Goal: Task Accomplishment & Management: Manage account settings

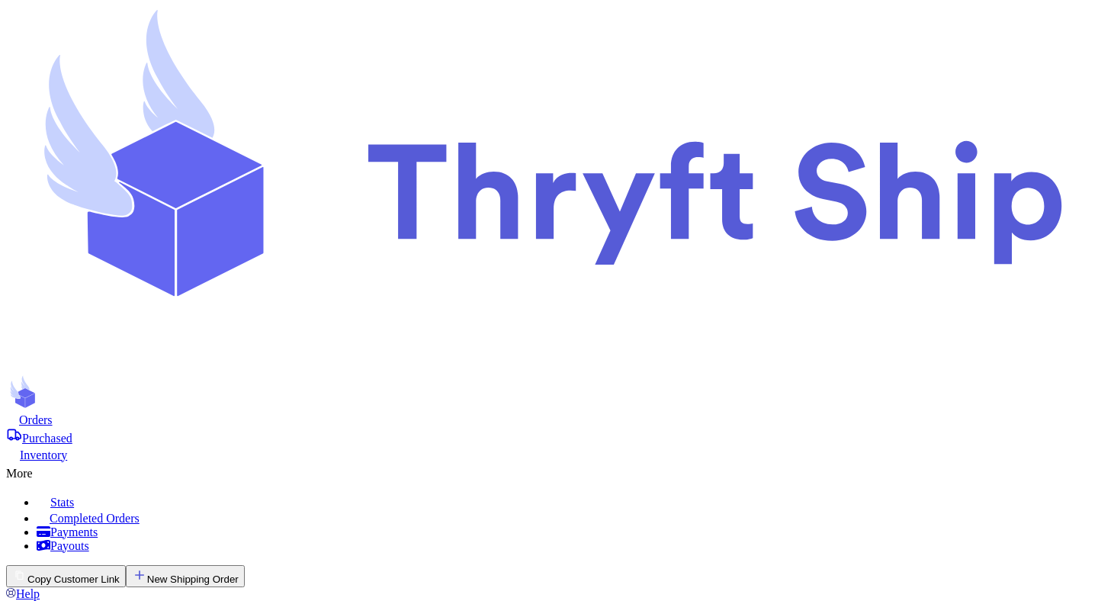
checkbox input "false"
select select "paid"
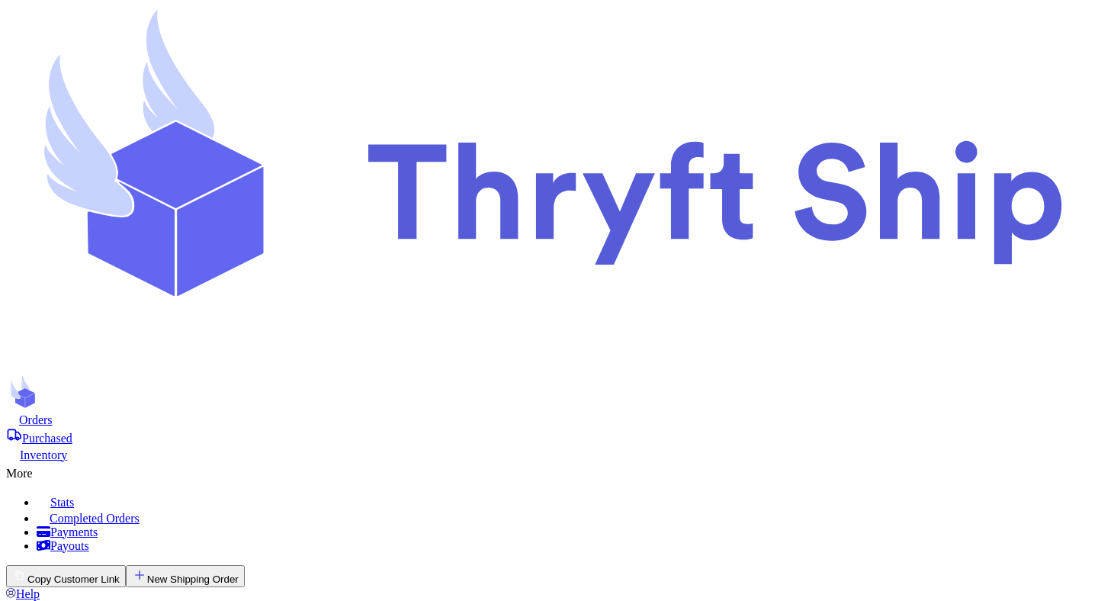
select select "paid"
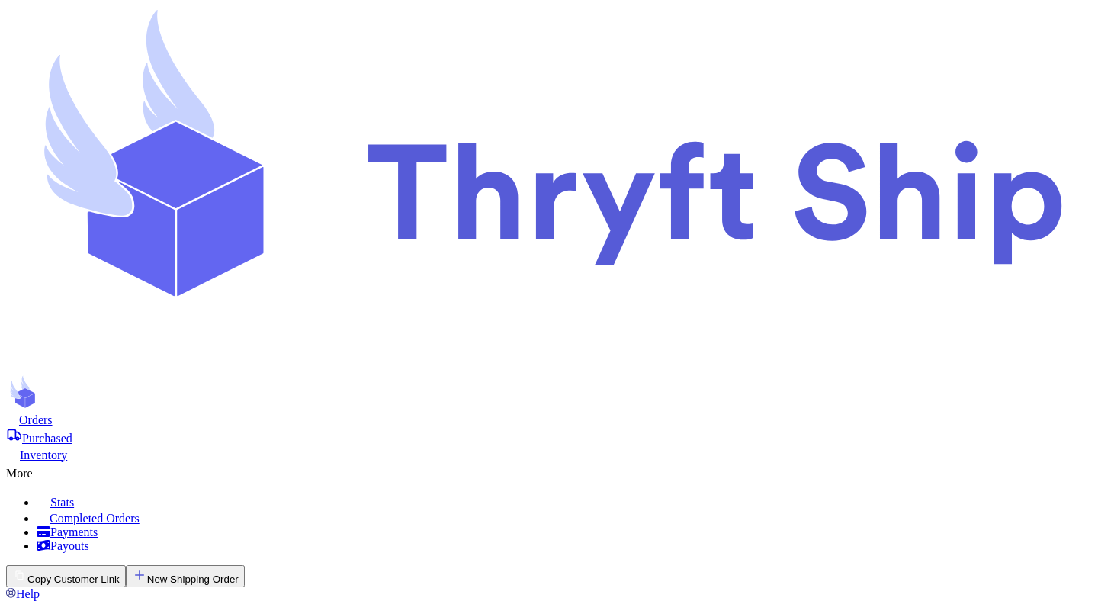
select select "paid"
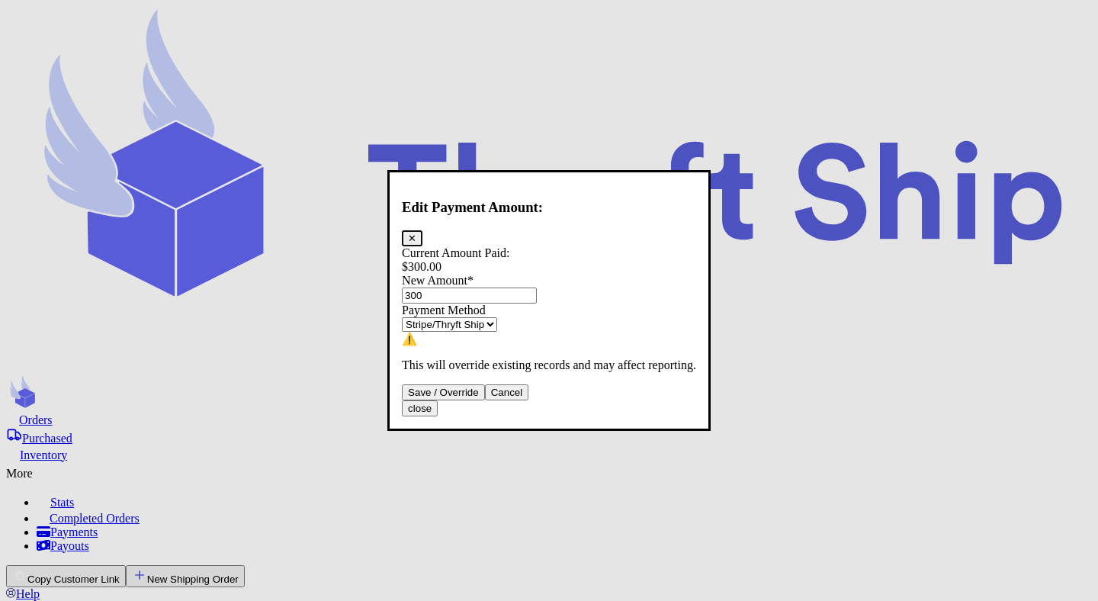
click at [592, 292] on div "Current Amount Paid: $ 300.00 New Amount * 300 Payment Method Stripe/Thryft Shi…" at bounding box center [549, 309] width 294 height 126
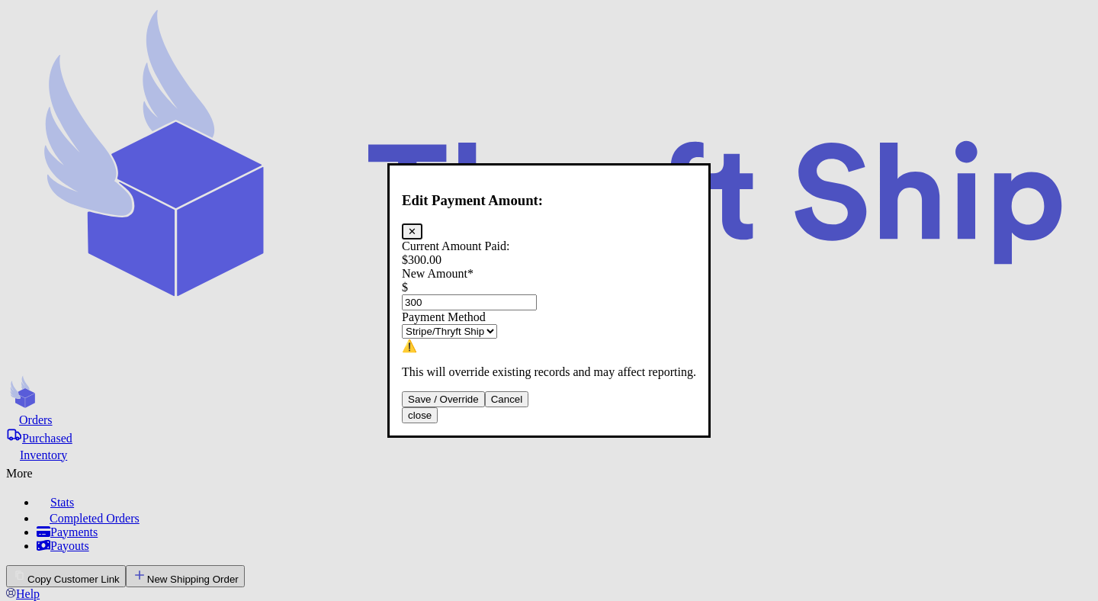
click at [529, 407] on button "Cancel" at bounding box center [507, 399] width 44 height 16
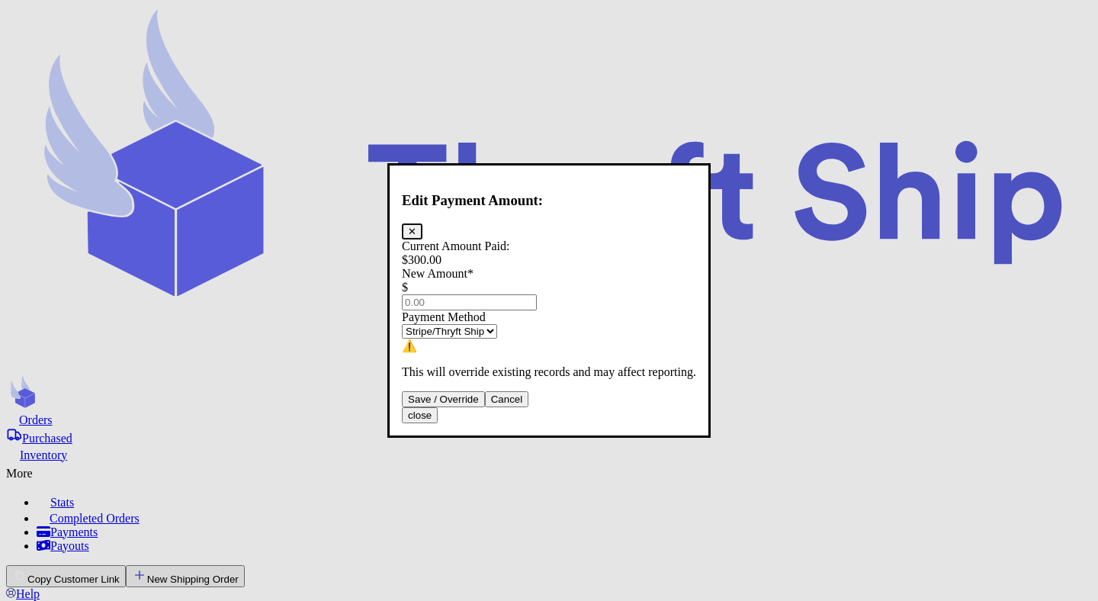
click at [423, 223] on button "✕" at bounding box center [412, 231] width 21 height 16
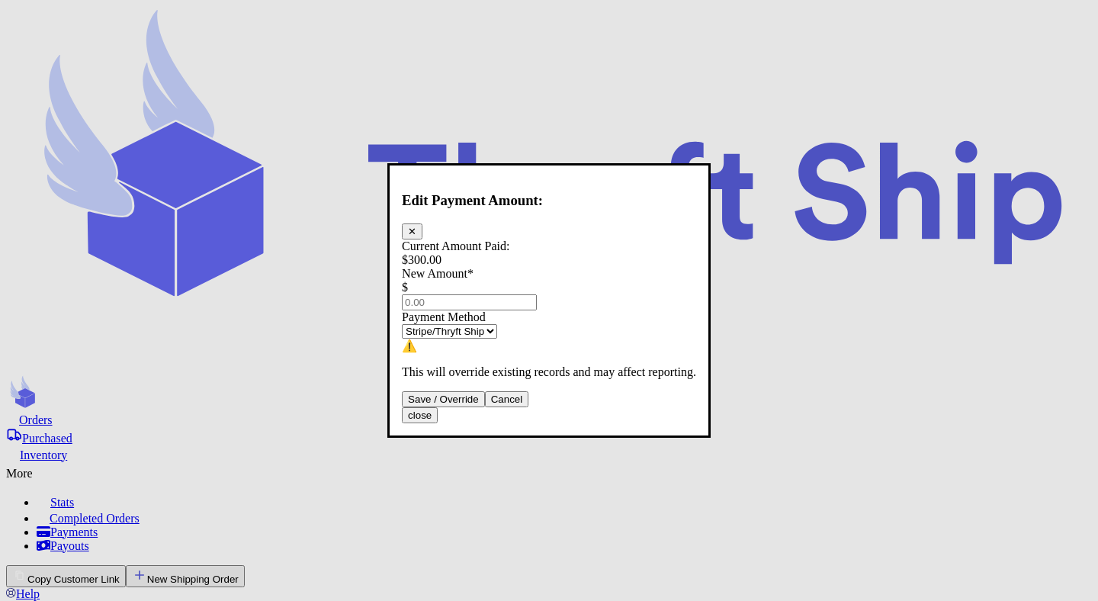
click at [529, 407] on button "Cancel" at bounding box center [507, 399] width 44 height 16
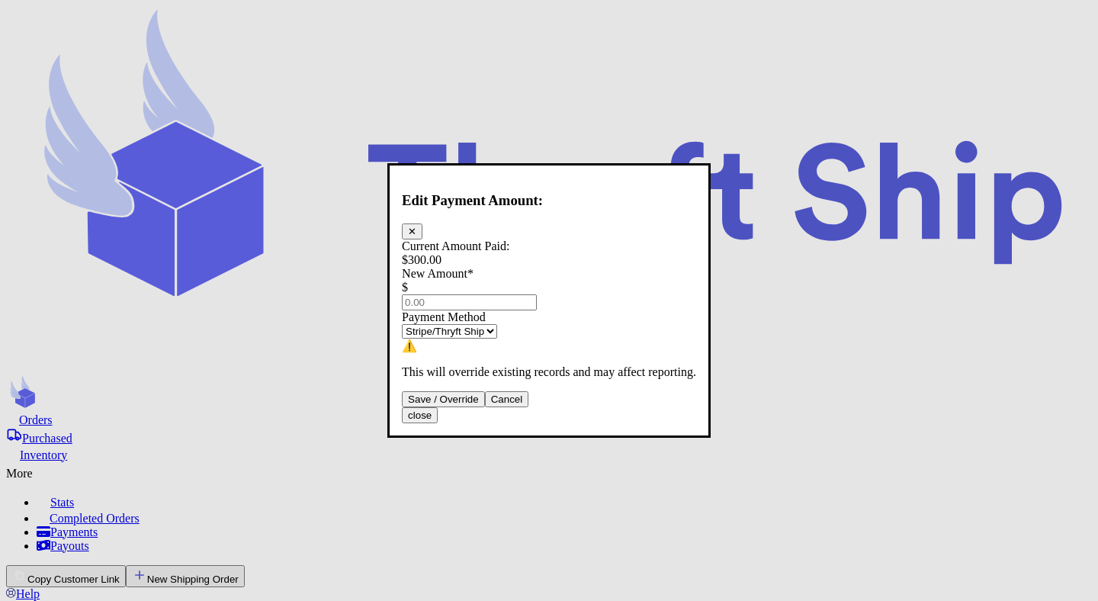
click at [518, 294] on input "Total Amount Paid" at bounding box center [469, 302] width 135 height 16
type input "0"
click at [485, 407] on button "Save / Override" at bounding box center [443, 399] width 83 height 16
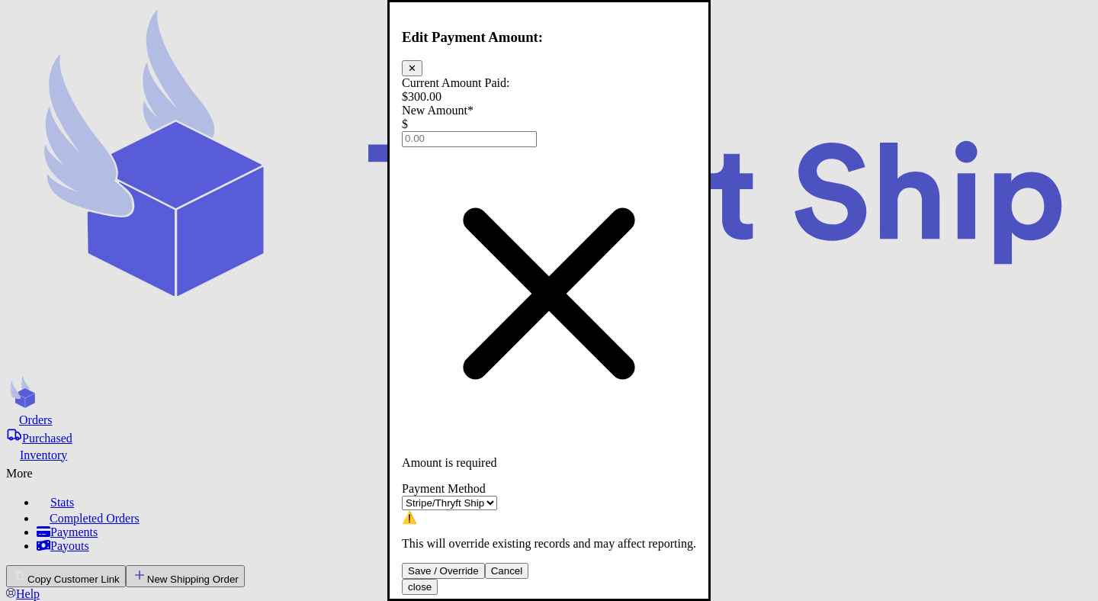
click at [505, 146] on input "Total Amount Paid" at bounding box center [469, 138] width 135 height 16
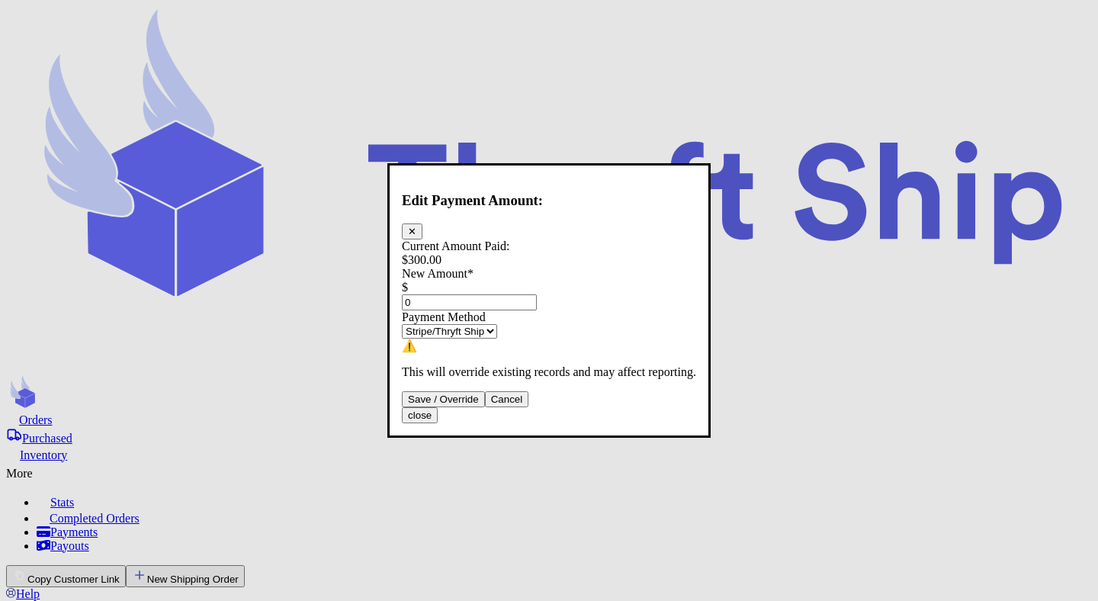
type input "0"
click at [485, 407] on button "Save / Override" at bounding box center [443, 399] width 83 height 16
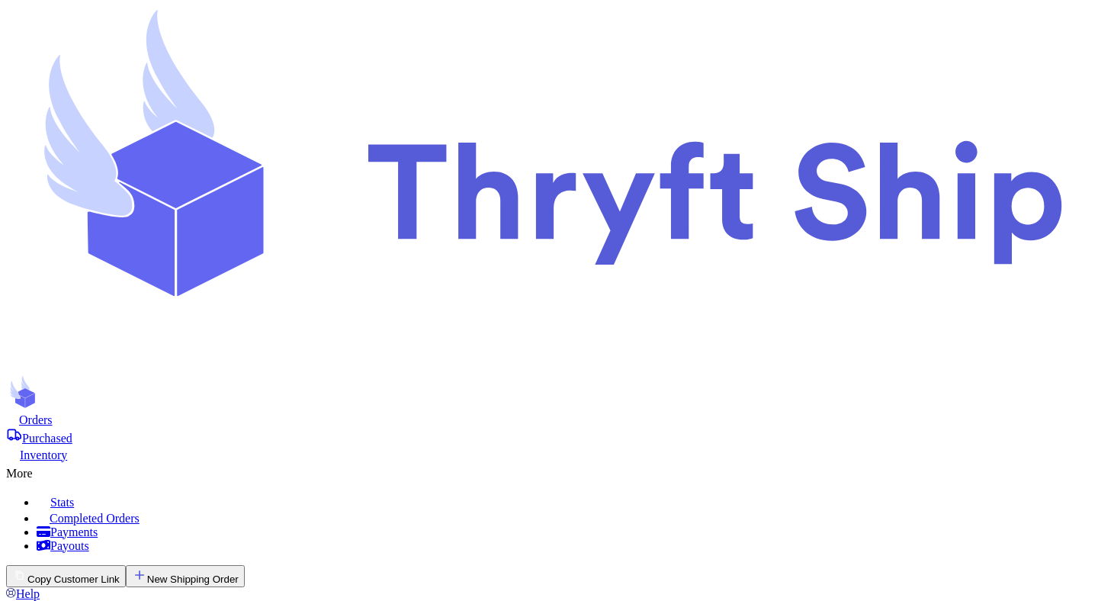
type input "0"
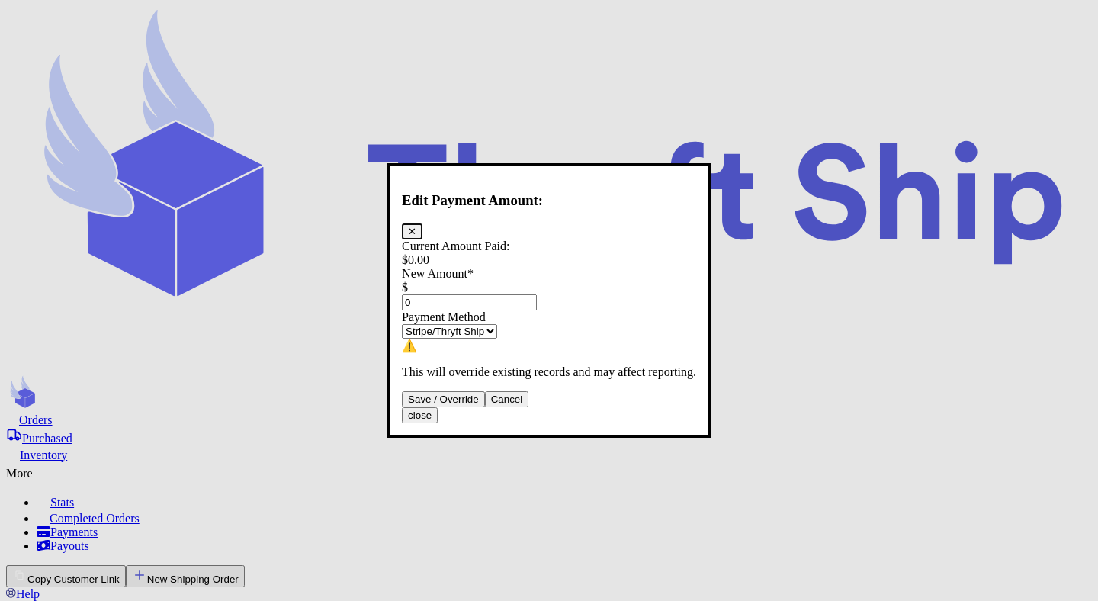
click at [485, 294] on input "0" at bounding box center [469, 302] width 135 height 16
click at [529, 407] on button "Cancel" at bounding box center [507, 399] width 44 height 16
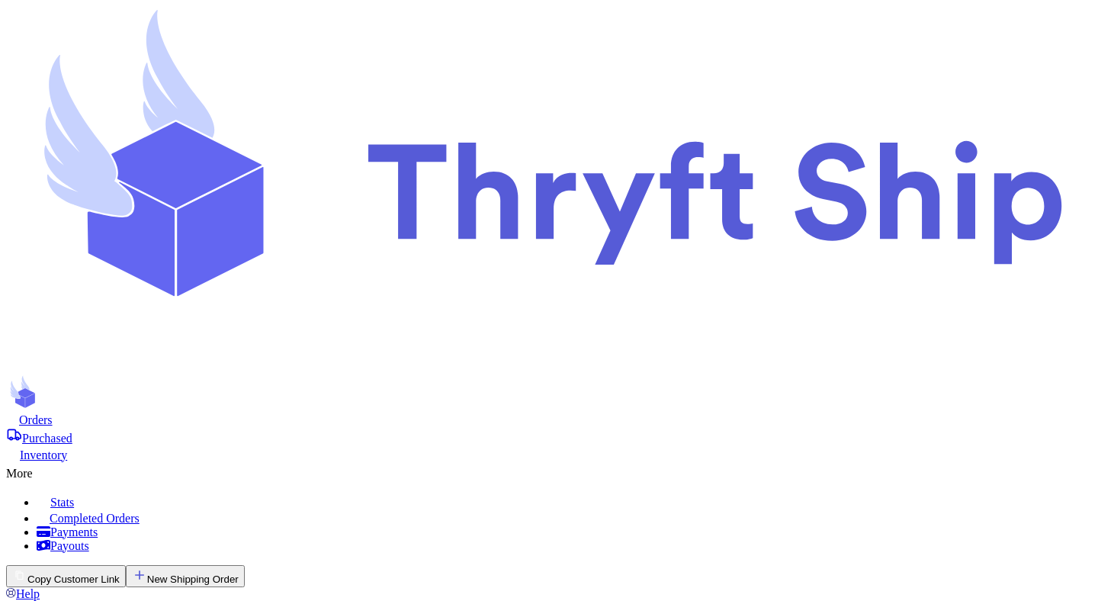
scroll to position [572, 0]
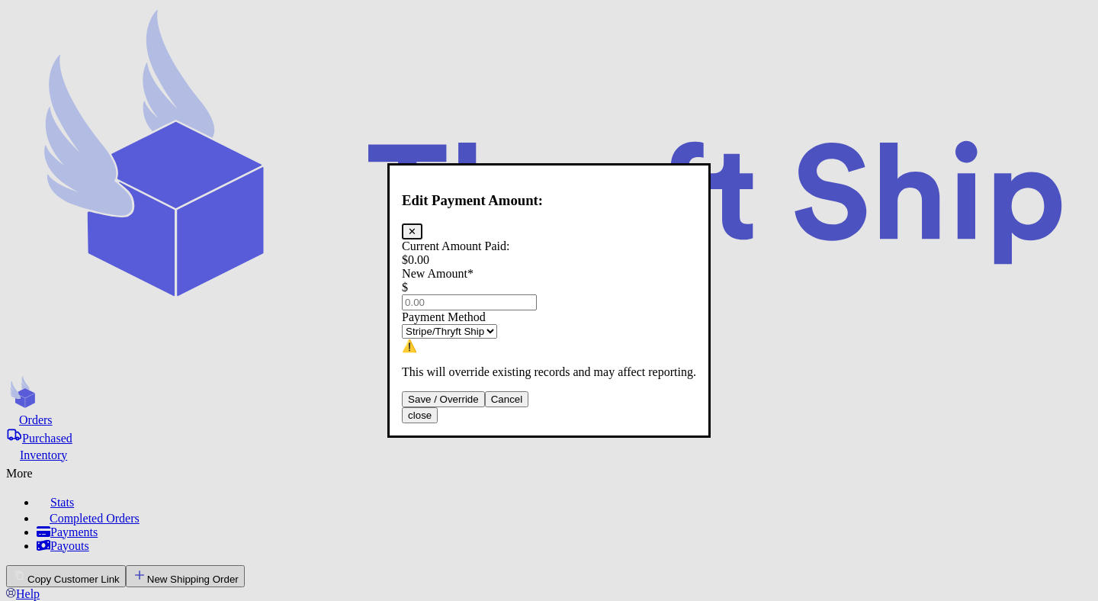
click at [470, 294] on input "Total Amount Paid" at bounding box center [469, 302] width 135 height 16
click at [627, 310] on div "Payment Method" at bounding box center [549, 317] width 294 height 14
click at [609, 275] on div "Current Amount Paid: $ 0.00 New Amount * $ Payment Method Stripe/Thryft Ship Ve…" at bounding box center [549, 310] width 294 height 140
click at [537, 294] on input "Total Amount Paid" at bounding box center [469, 302] width 135 height 16
type input "20"
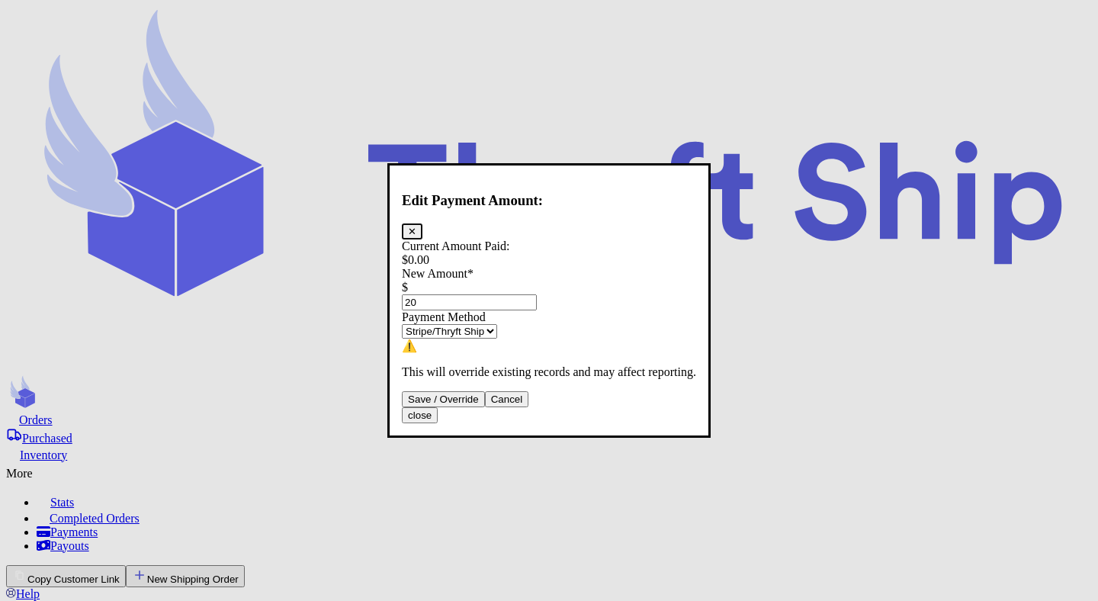
type input "20"
click at [497, 333] on select "Stripe/Thryft Ship Venmo Cash App PayPal Zelle Cash Other" at bounding box center [449, 331] width 95 height 14
click at [485, 407] on button "Save / Override" at bounding box center [443, 399] width 83 height 16
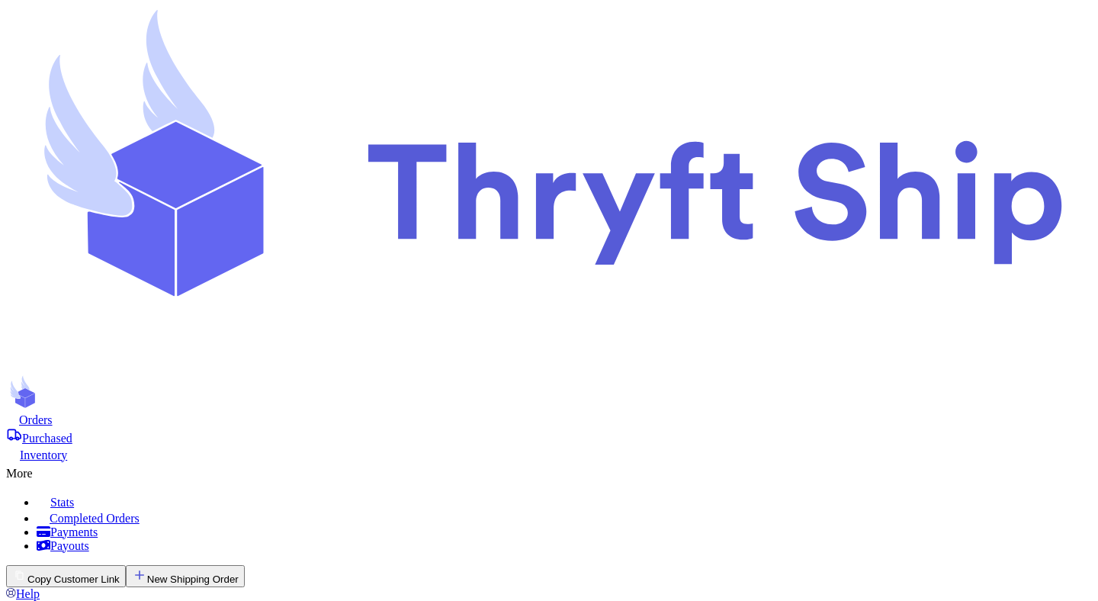
type input "20"
checkbox input "false"
select select "paid"
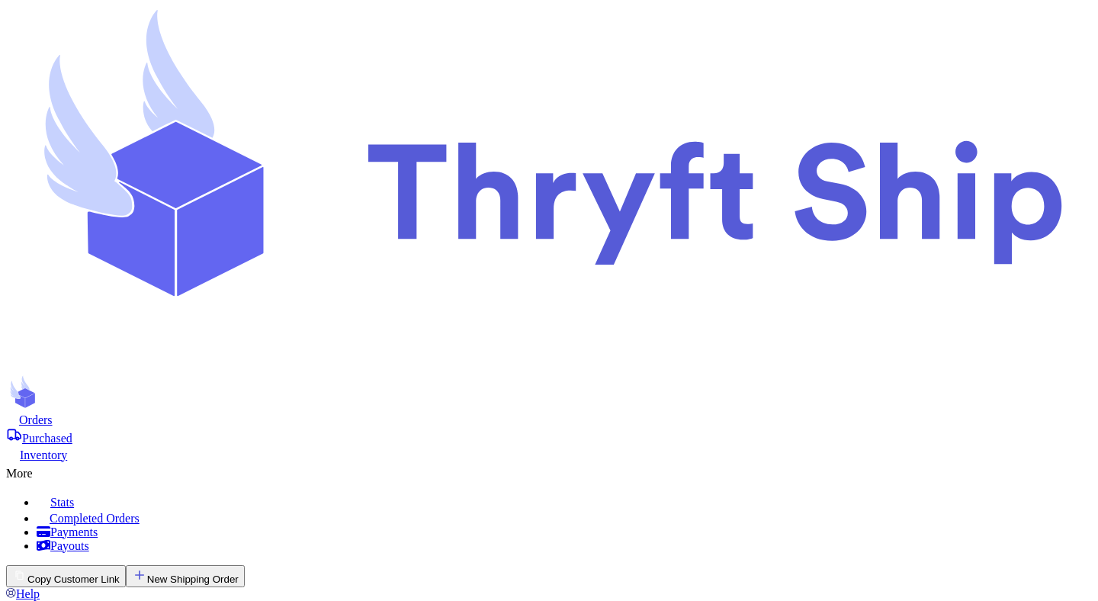
select select "paid"
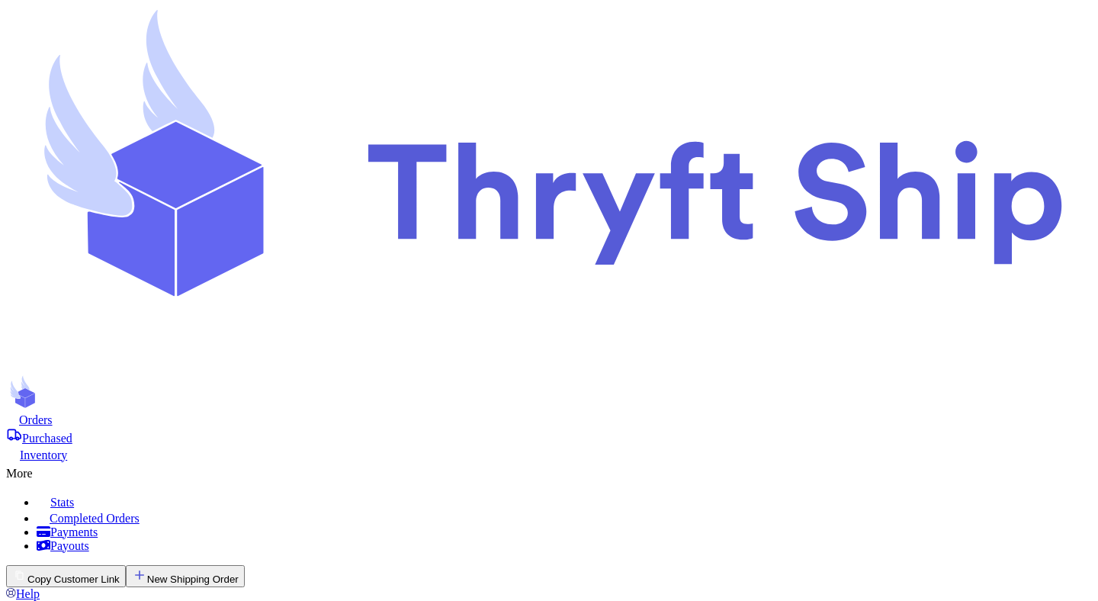
select select "paid"
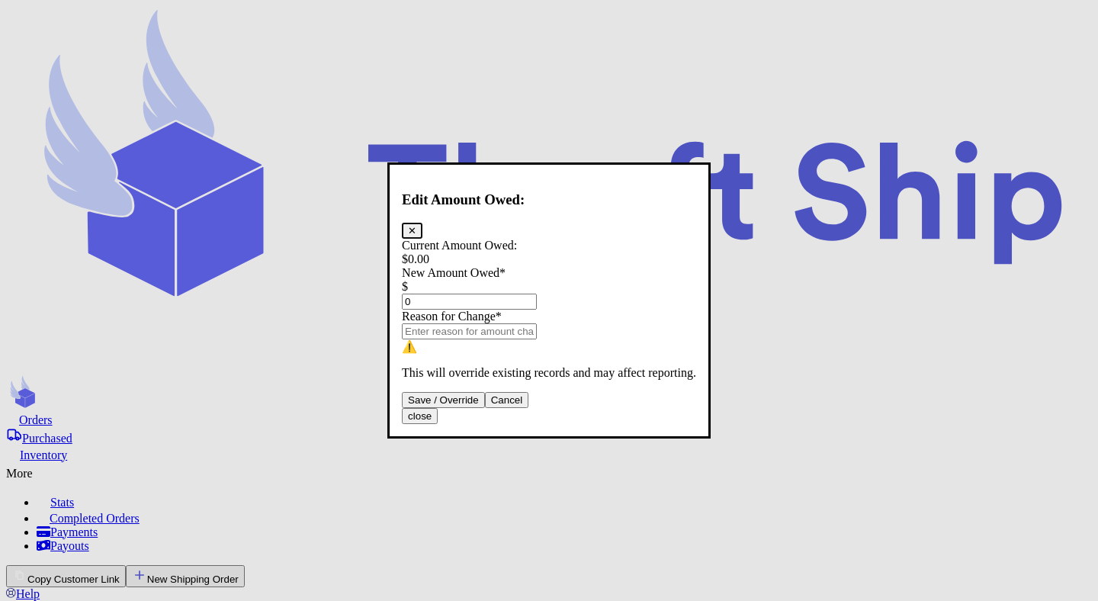
click at [485, 408] on button "Save / Override" at bounding box center [443, 400] width 83 height 16
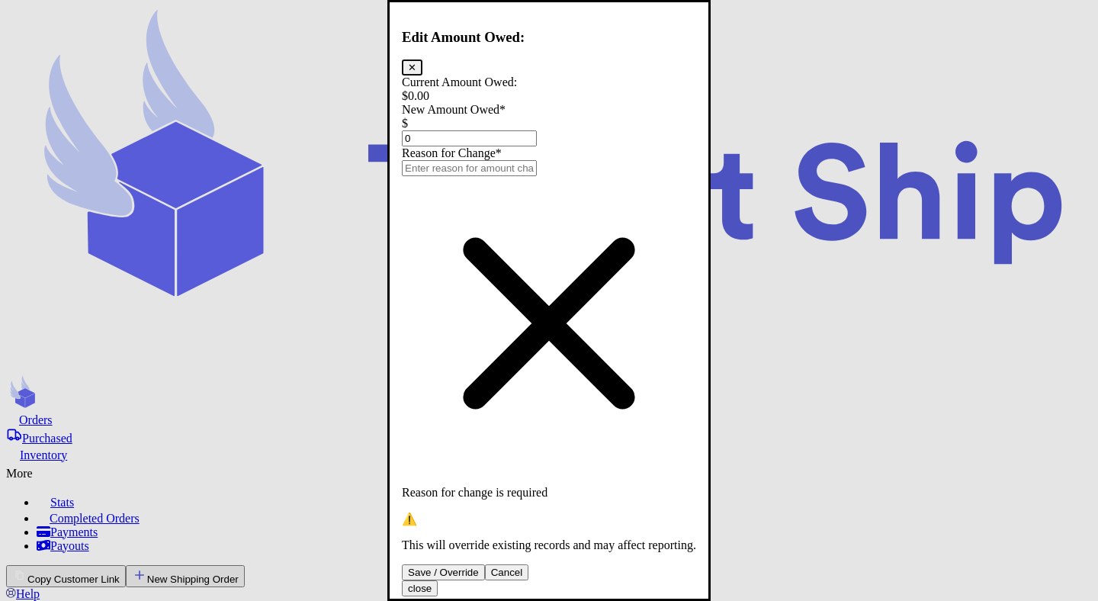
click at [512, 146] on input "0" at bounding box center [469, 138] width 135 height 16
type input "300"
click at [537, 176] on input "Total Amount Paid" at bounding box center [469, 168] width 135 height 16
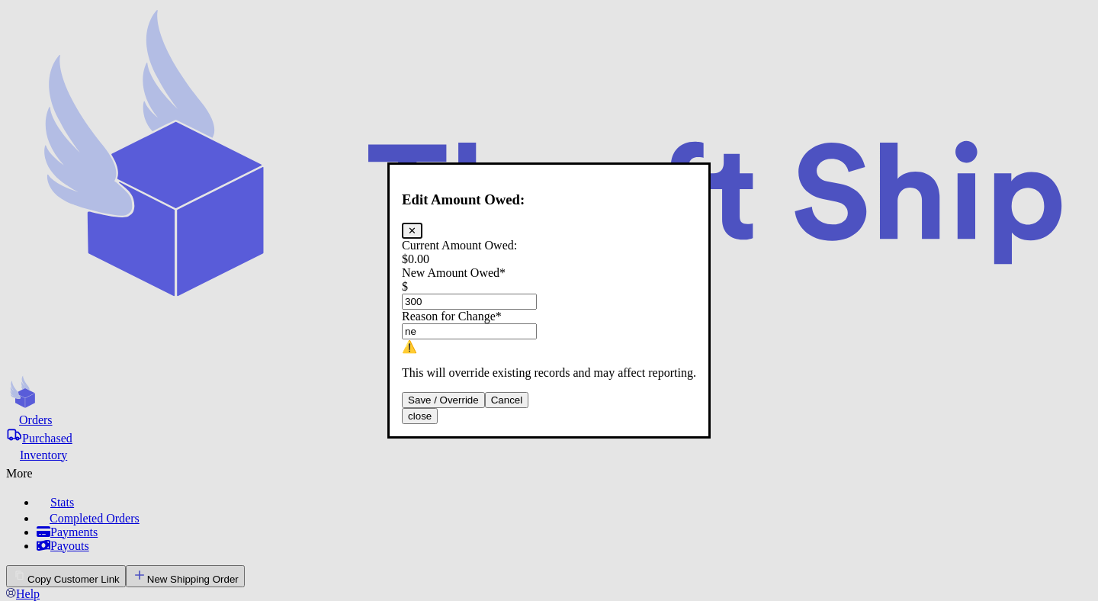
type input "n"
type input "sw"
type input "swe"
type input "sweater"
click at [485, 408] on button "Save / Override" at bounding box center [443, 400] width 83 height 16
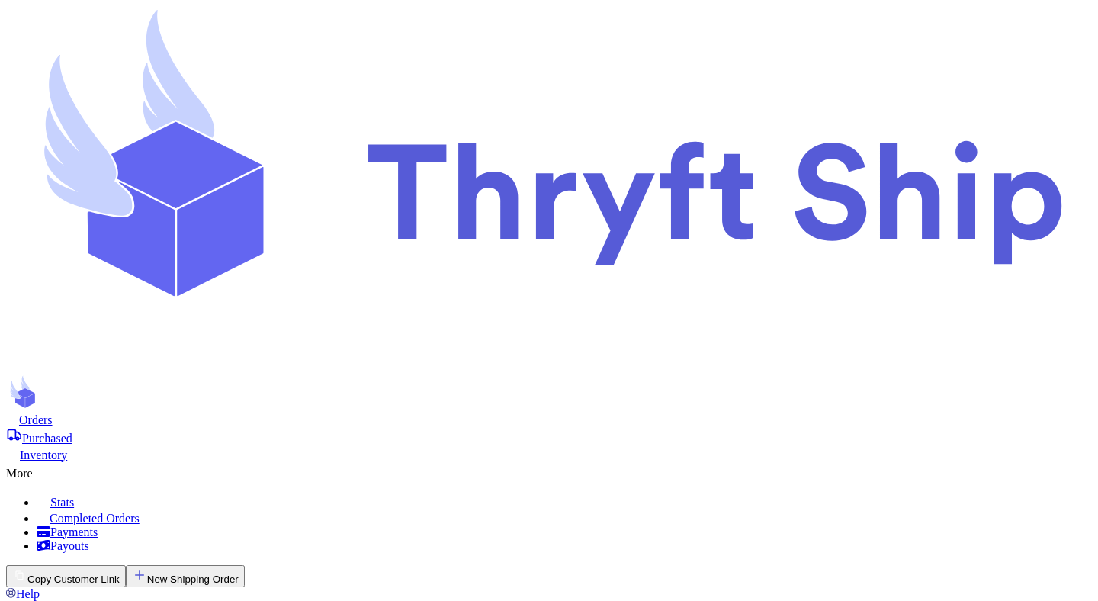
type input "300"
select select "unpaid"
checkbox input "false"
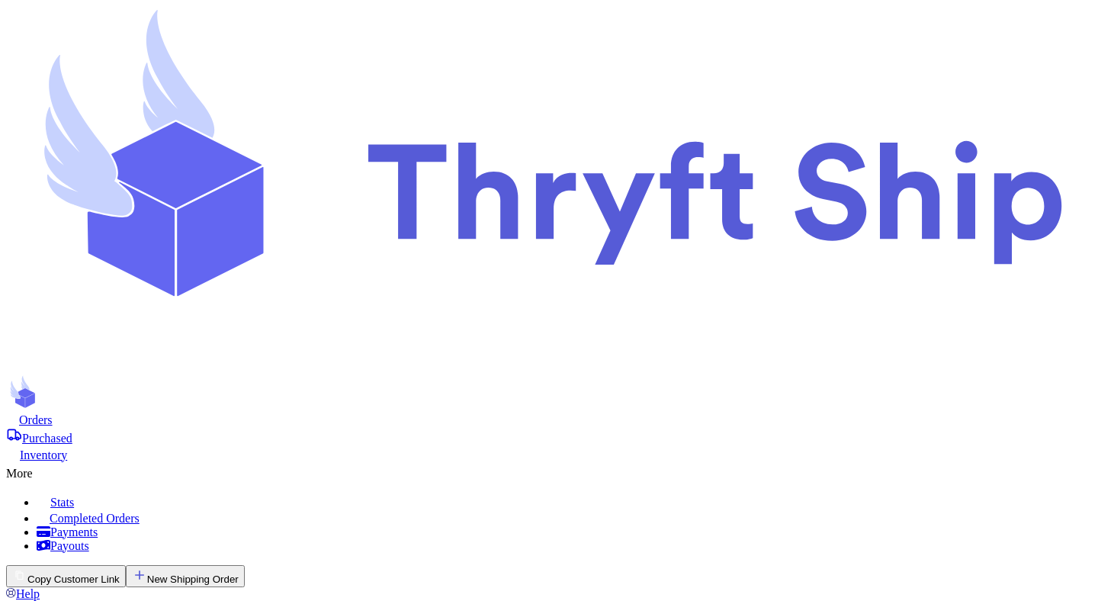
scroll to position [124, 0]
select select "paid"
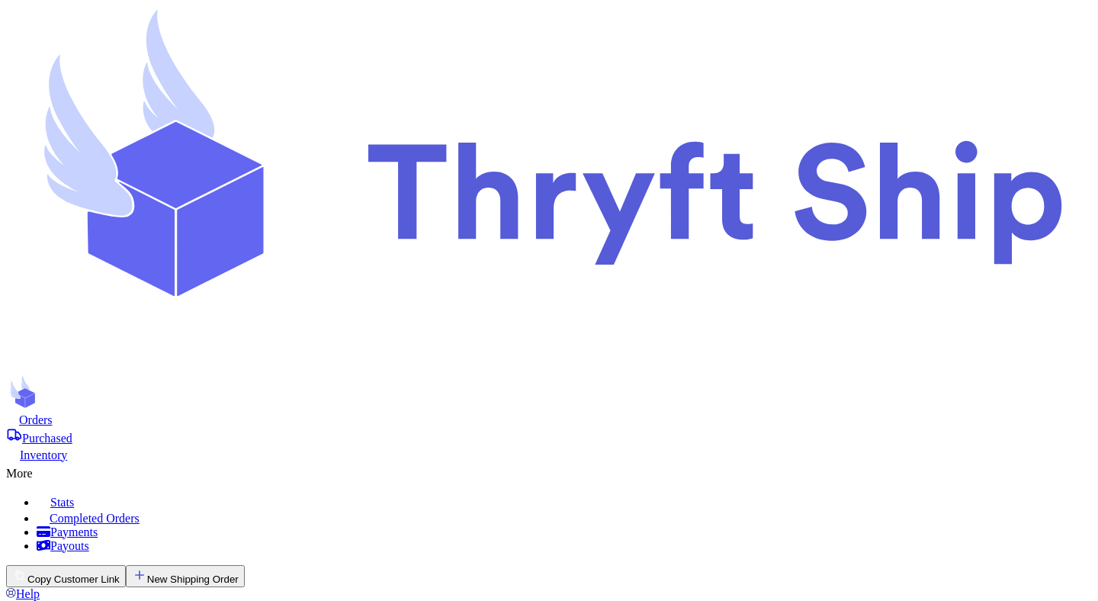
select select "paid"
select select "unpaid"
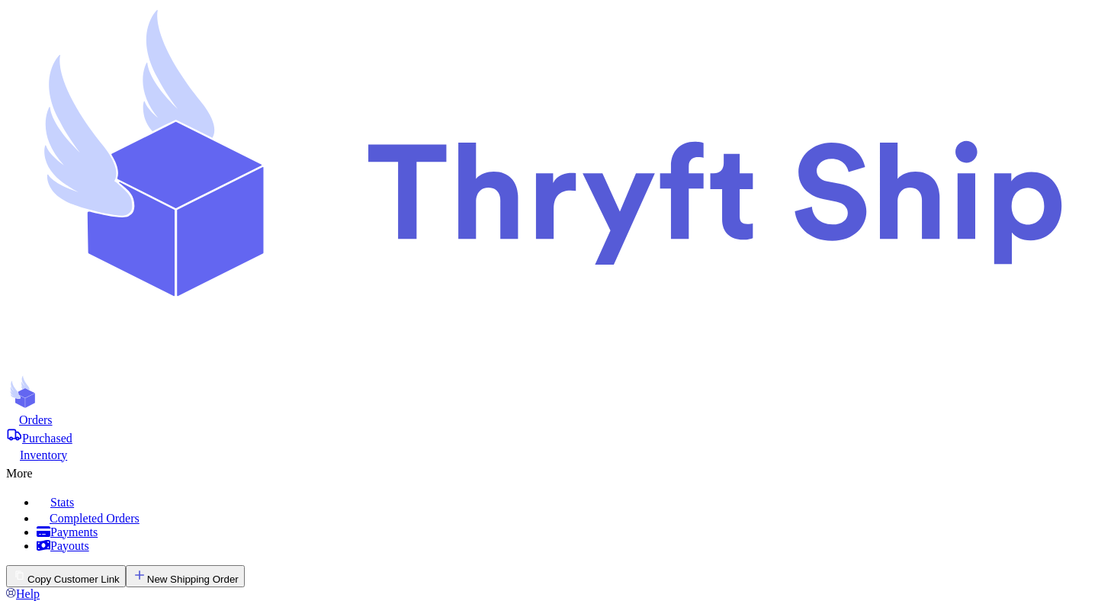
select select "paid"
type input "item 5"
select select "paid"
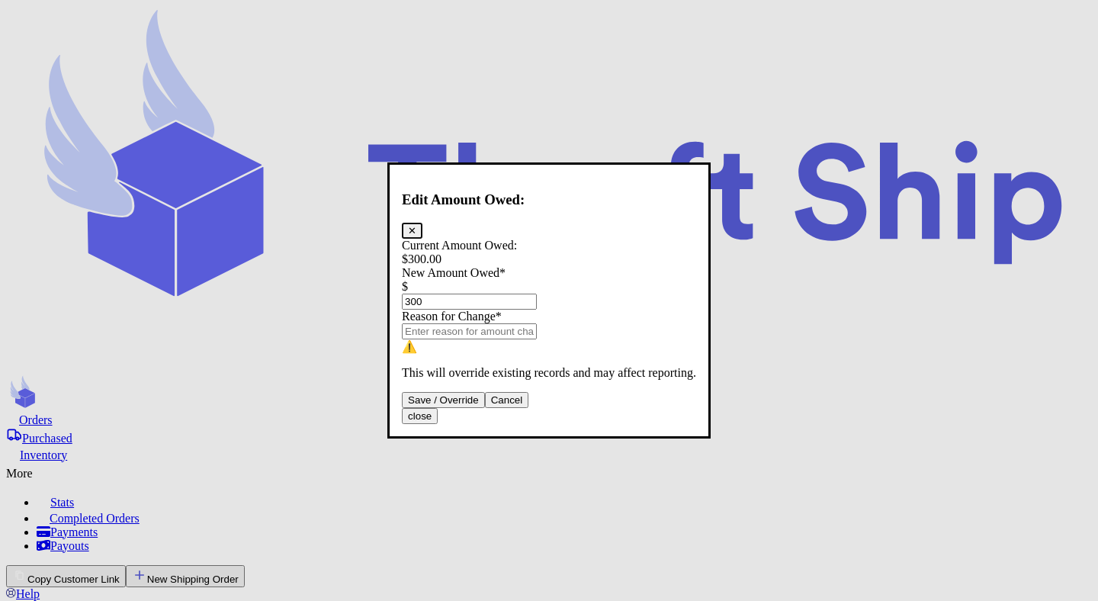
click at [537, 294] on input "300" at bounding box center [469, 302] width 135 height 16
type input "3"
type input "0"
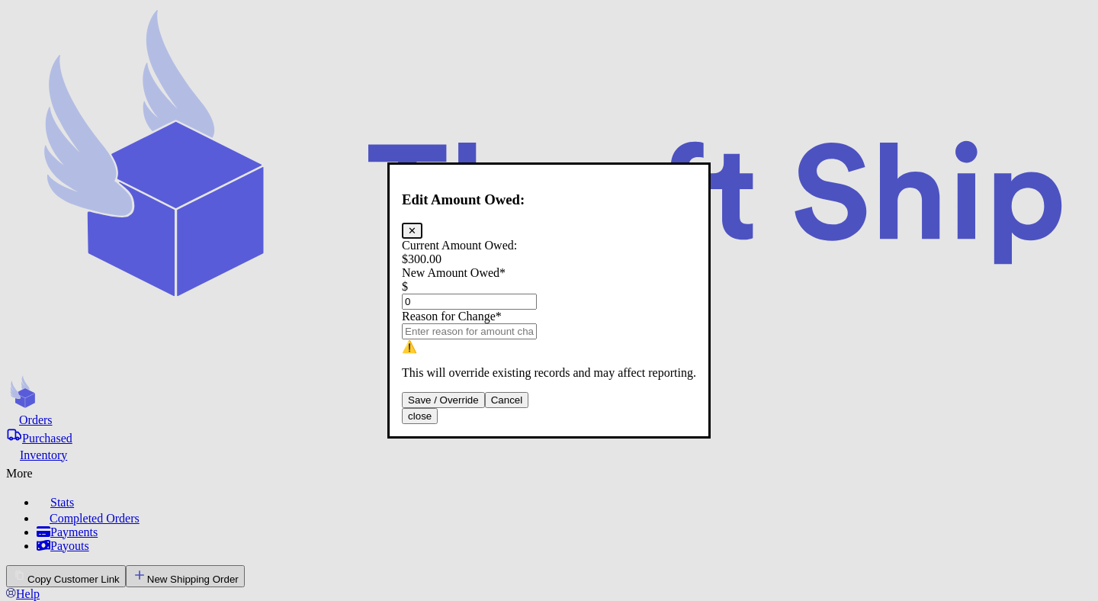
click at [485, 408] on button "Save / Override" at bounding box center [443, 400] width 83 height 16
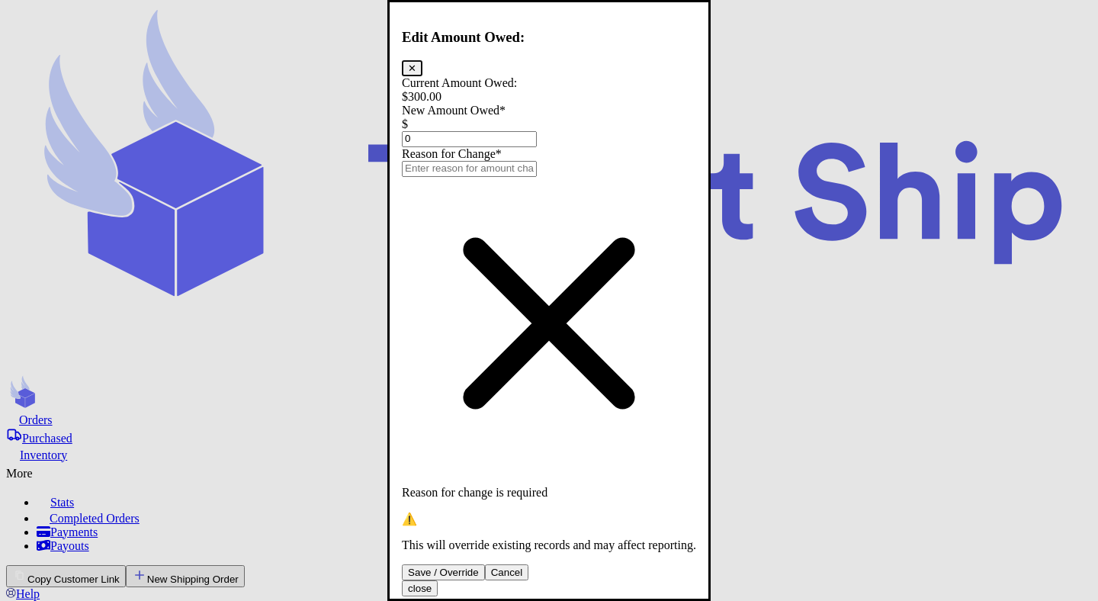
click at [530, 176] on input "Total Amount Paid" at bounding box center [469, 168] width 135 height 16
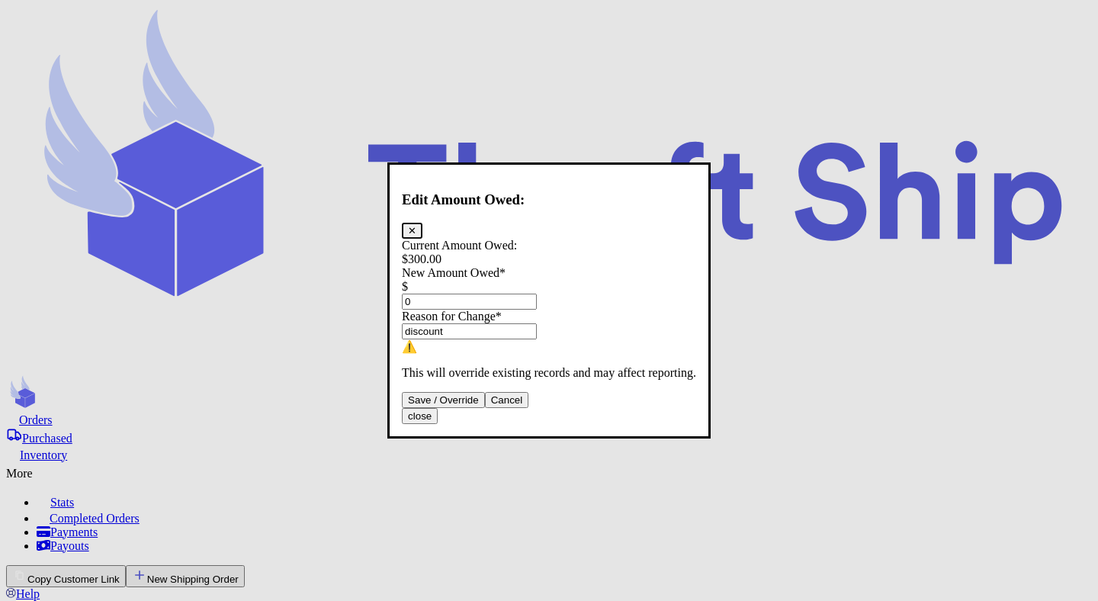
type input "discount"
click at [535, 408] on div "Save / Override Cancel" at bounding box center [549, 400] width 294 height 16
click at [485, 408] on button "Save / Override" at bounding box center [443, 400] width 83 height 16
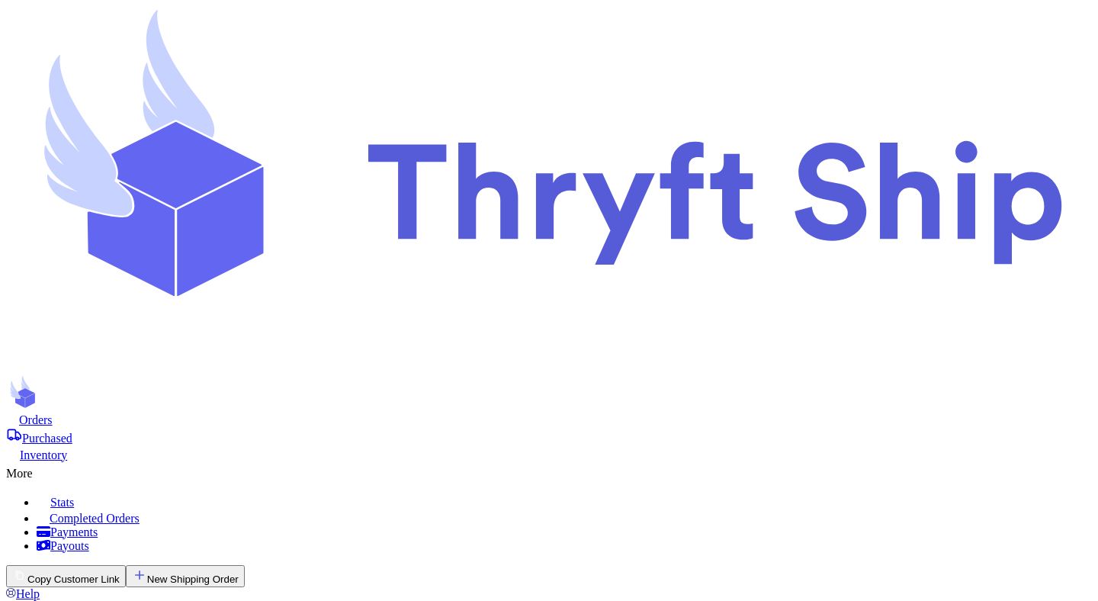
type input "0"
select select "unpaid"
select select "paid"
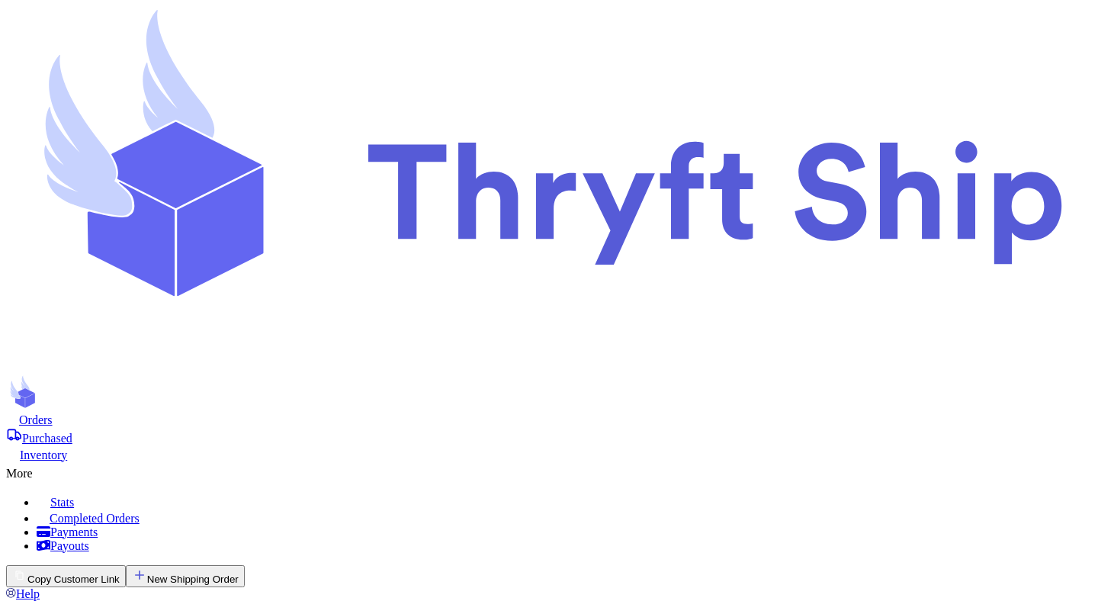
checkbox input "false"
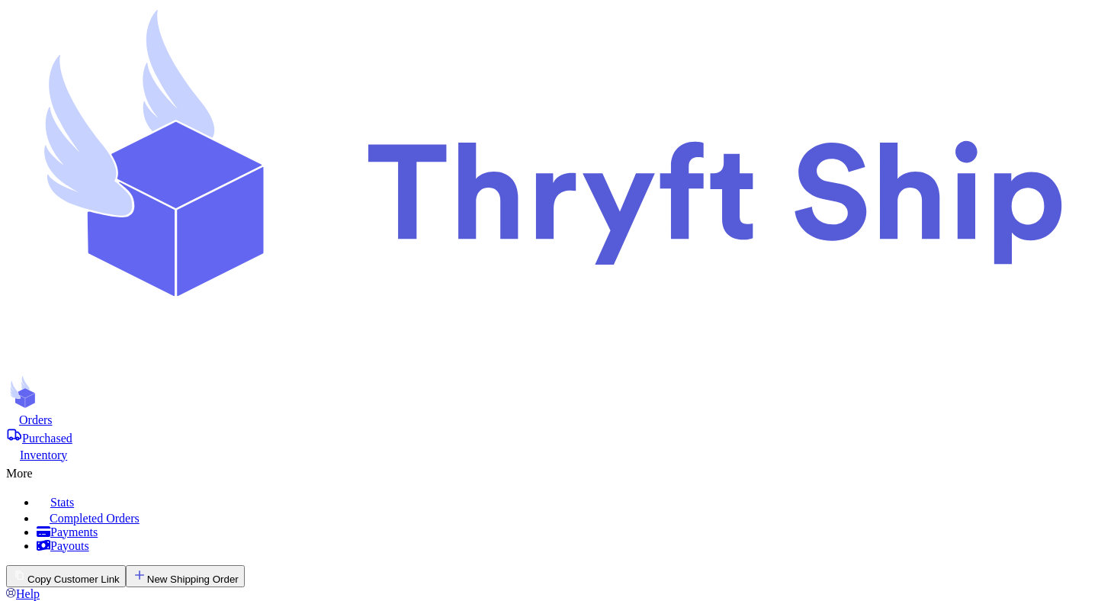
scroll to position [72, 0]
select select "paid"
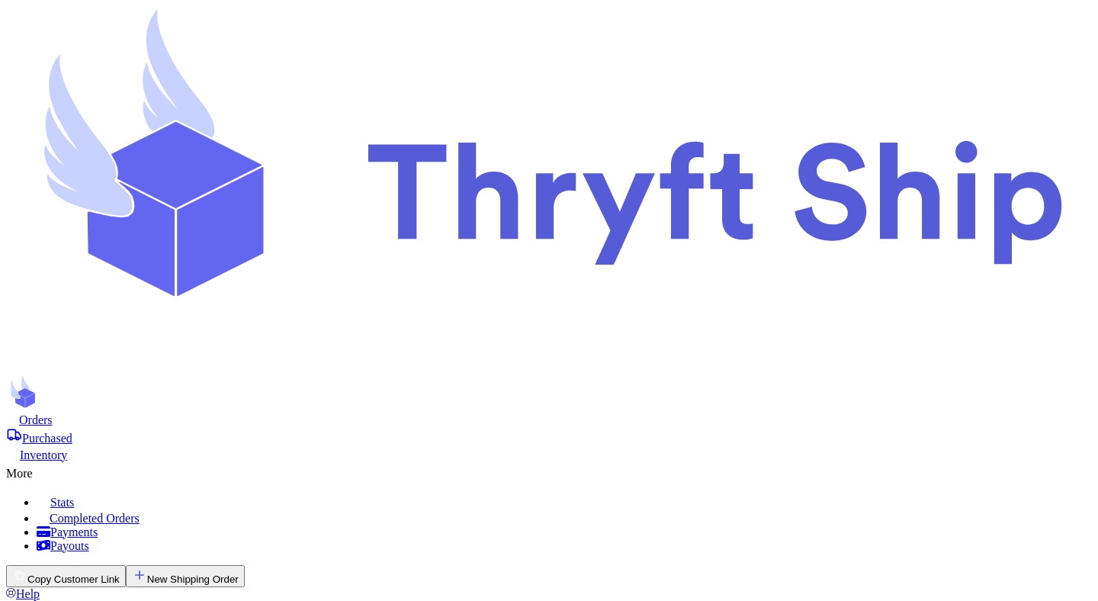
select select "paid"
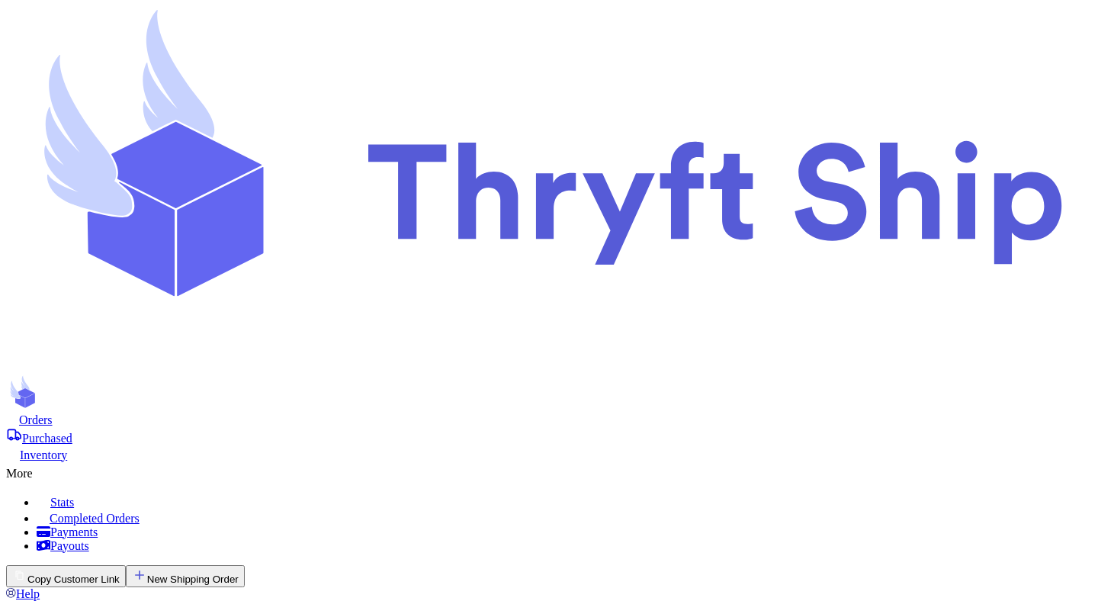
select select "paid"
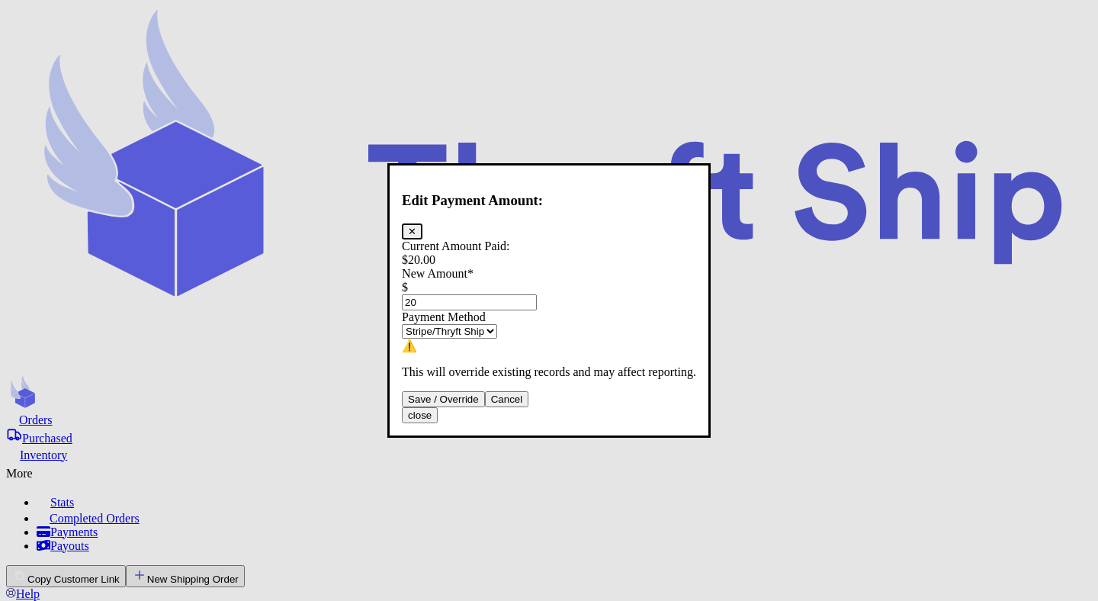
click at [423, 223] on button "✕" at bounding box center [412, 231] width 21 height 16
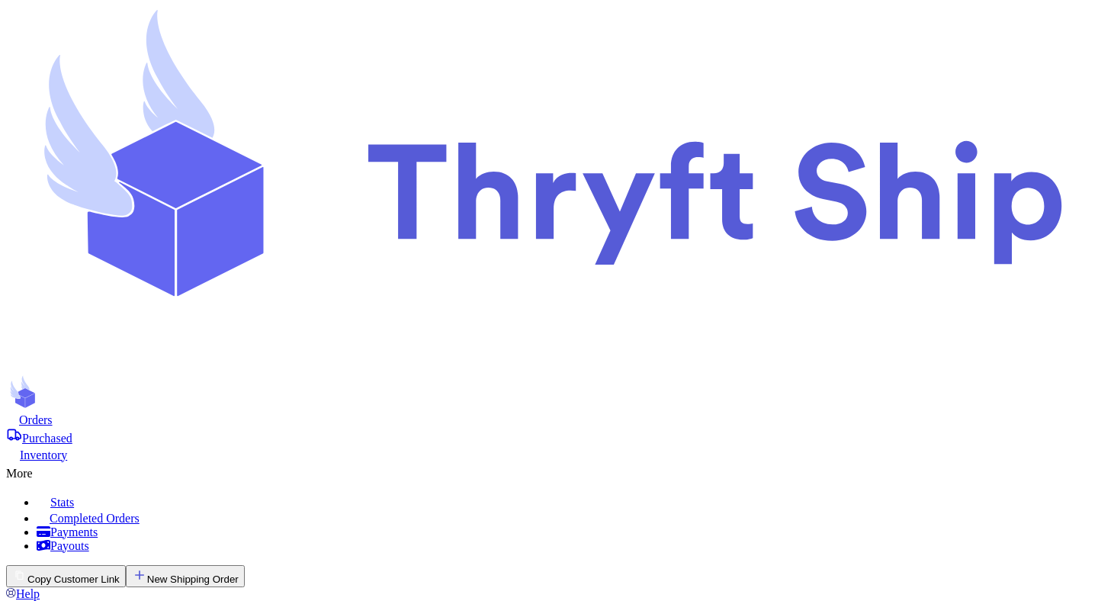
scroll to position [629, 0]
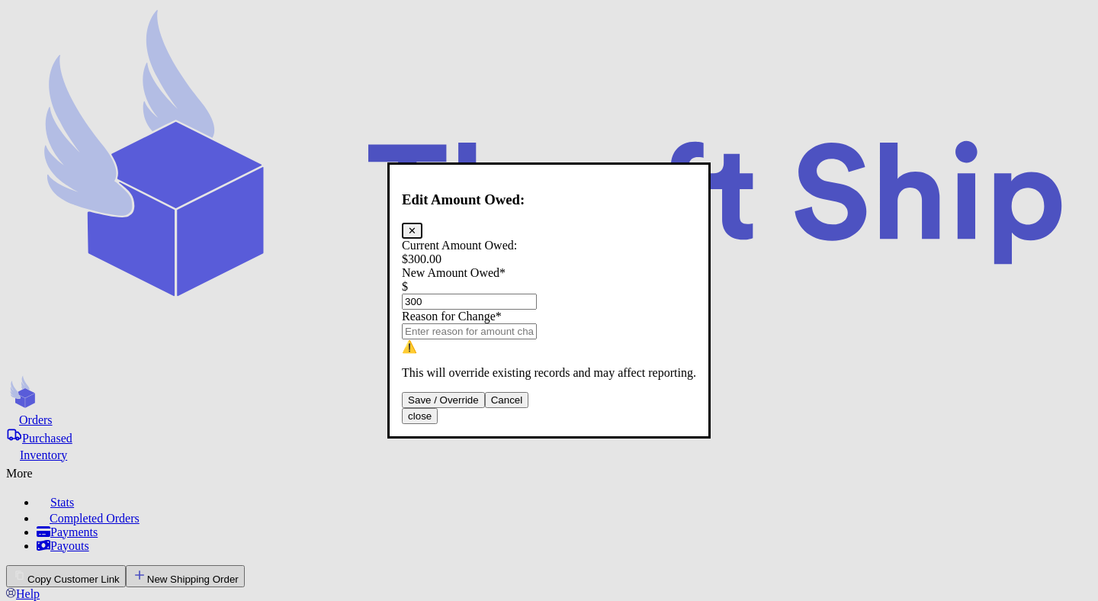
click at [423, 223] on button "✕" at bounding box center [412, 231] width 21 height 16
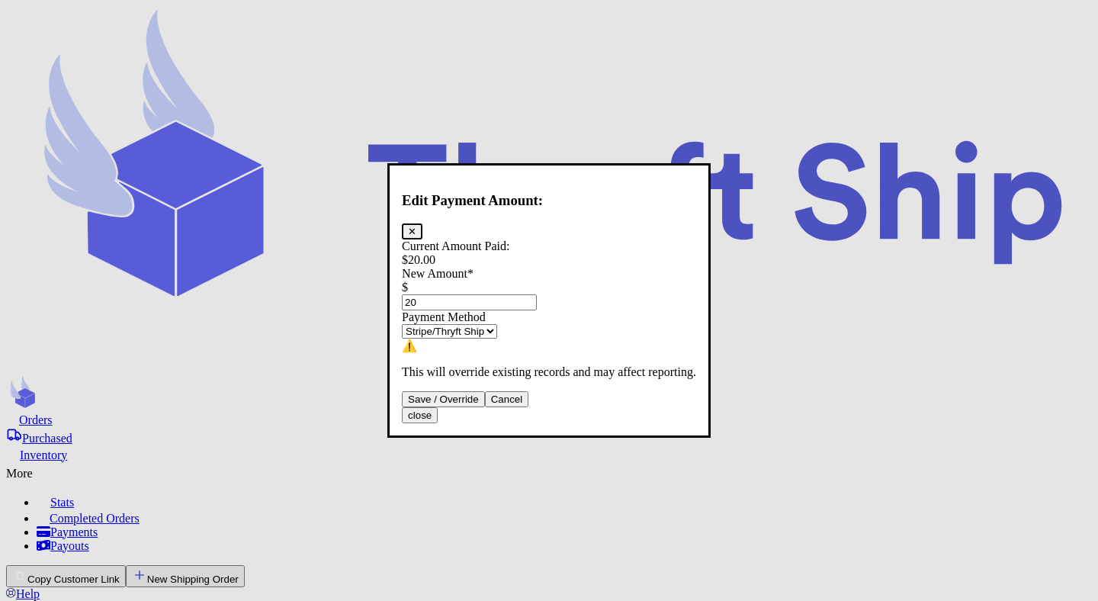
click at [423, 223] on button "✕" at bounding box center [412, 231] width 21 height 16
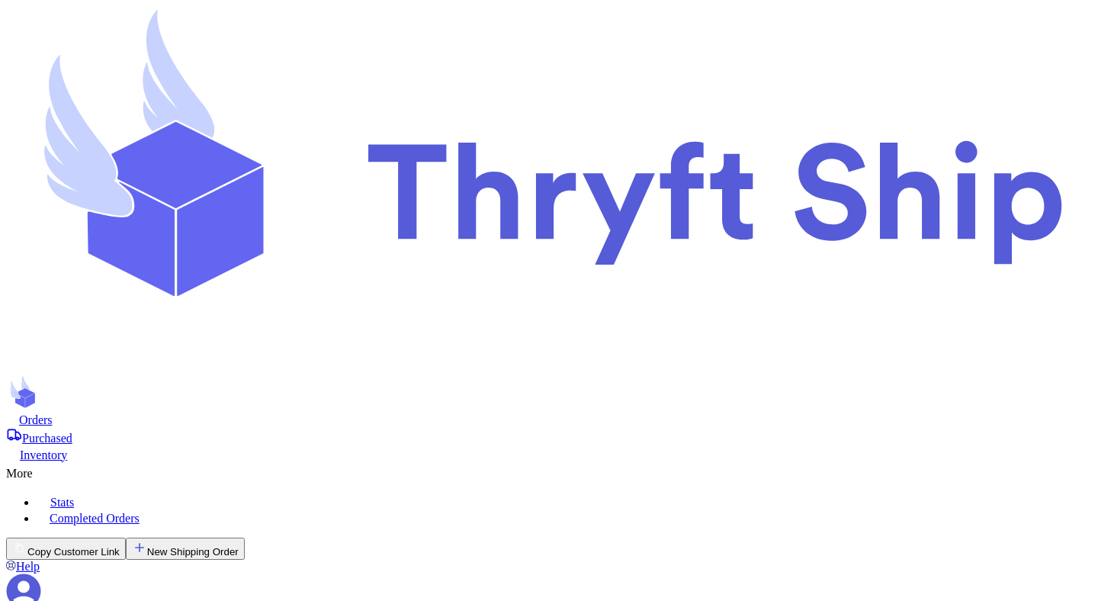
checkbox input "false"
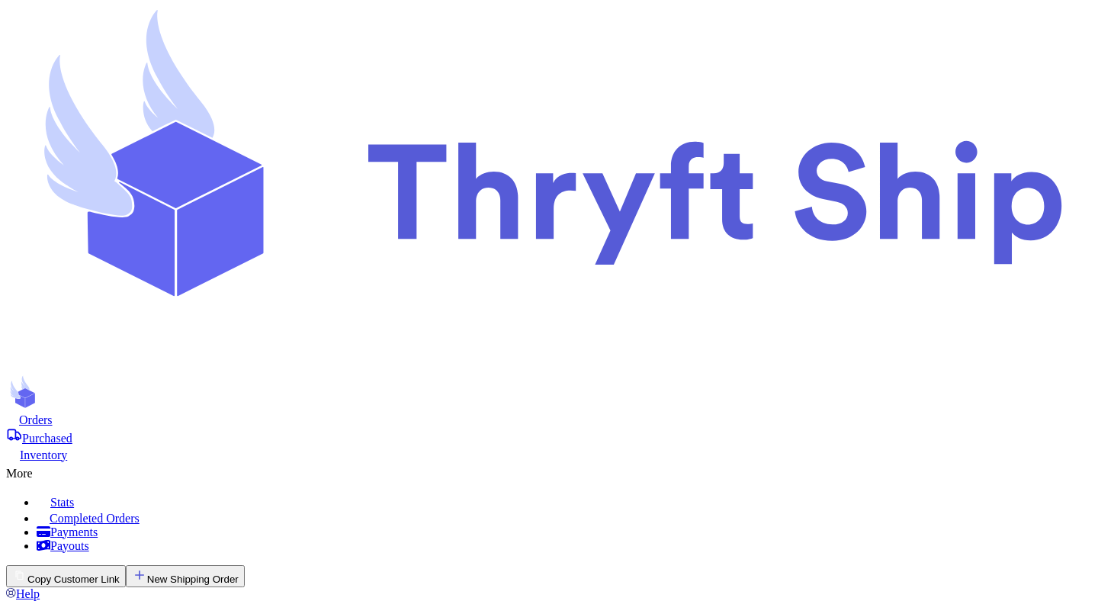
select select "paid"
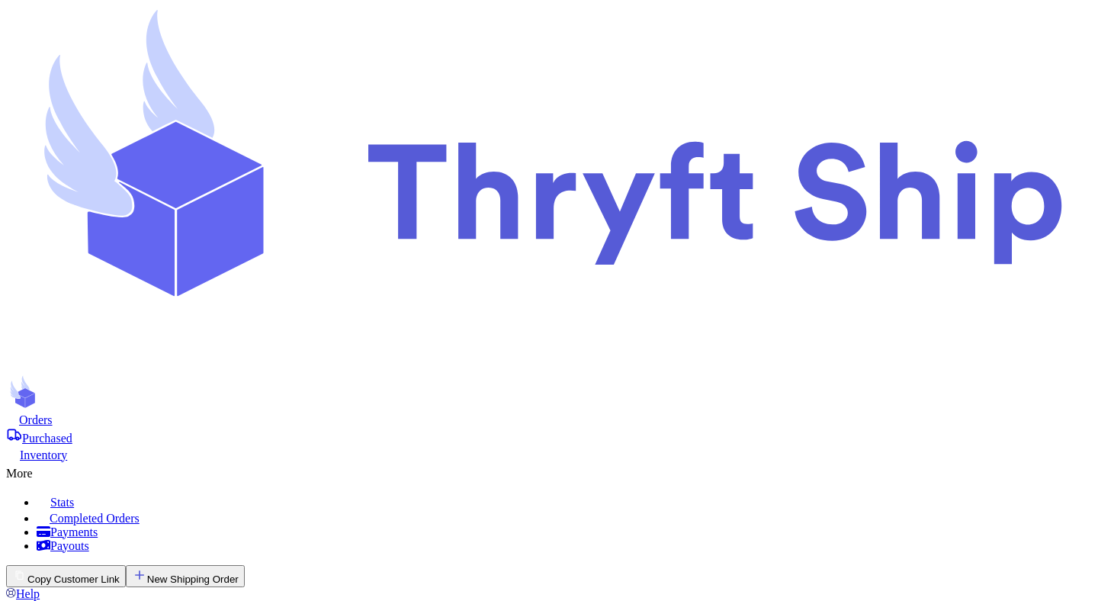
select select "paid"
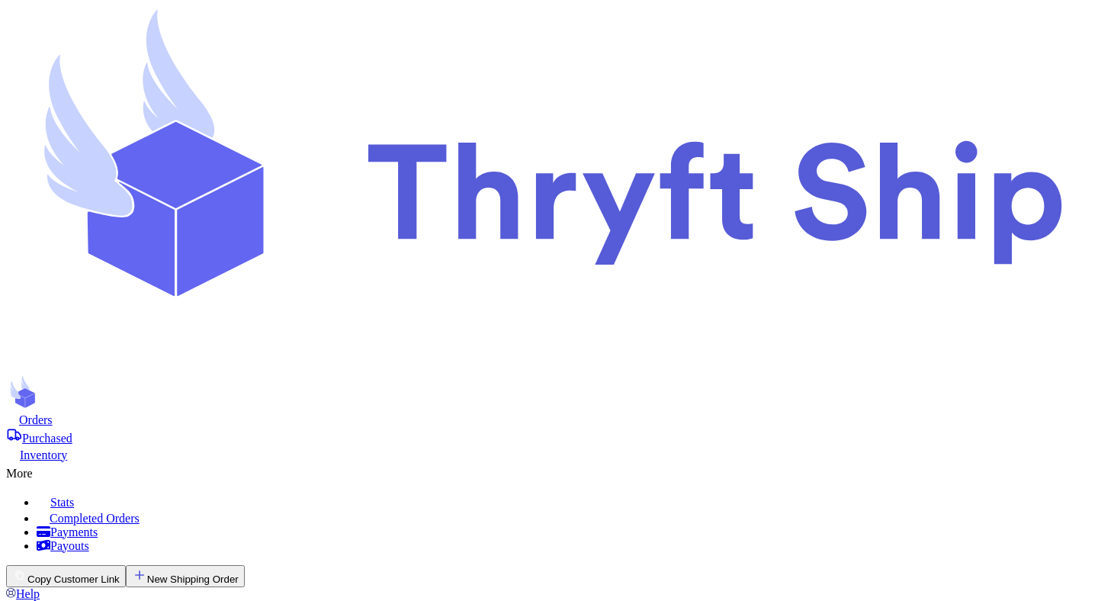
scroll to position [636, 0]
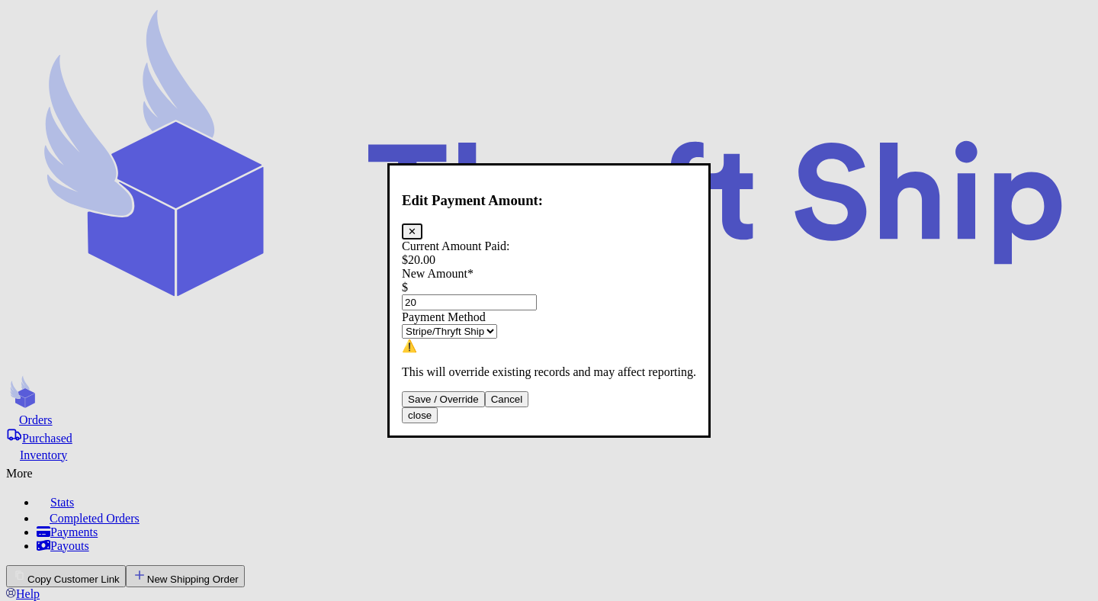
click at [529, 407] on button "Cancel" at bounding box center [507, 399] width 44 height 16
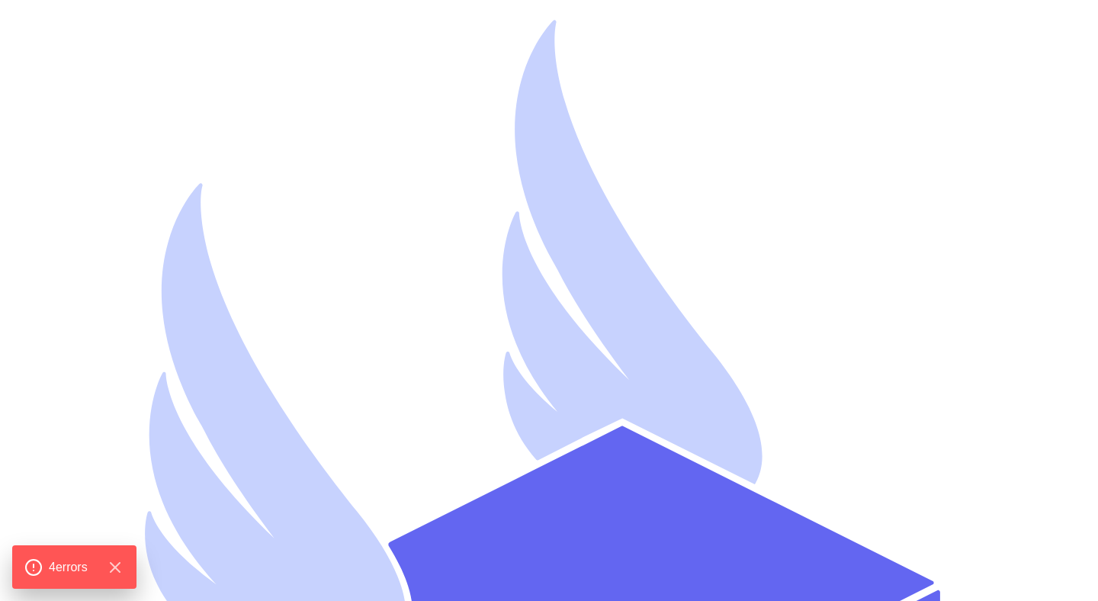
select select "paid"
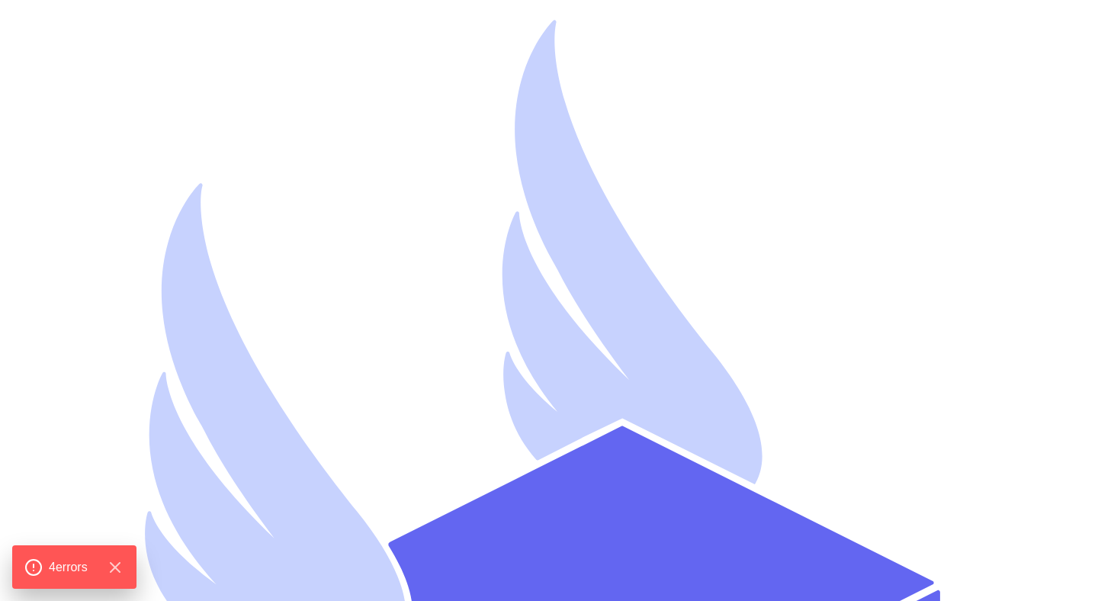
select select "paid"
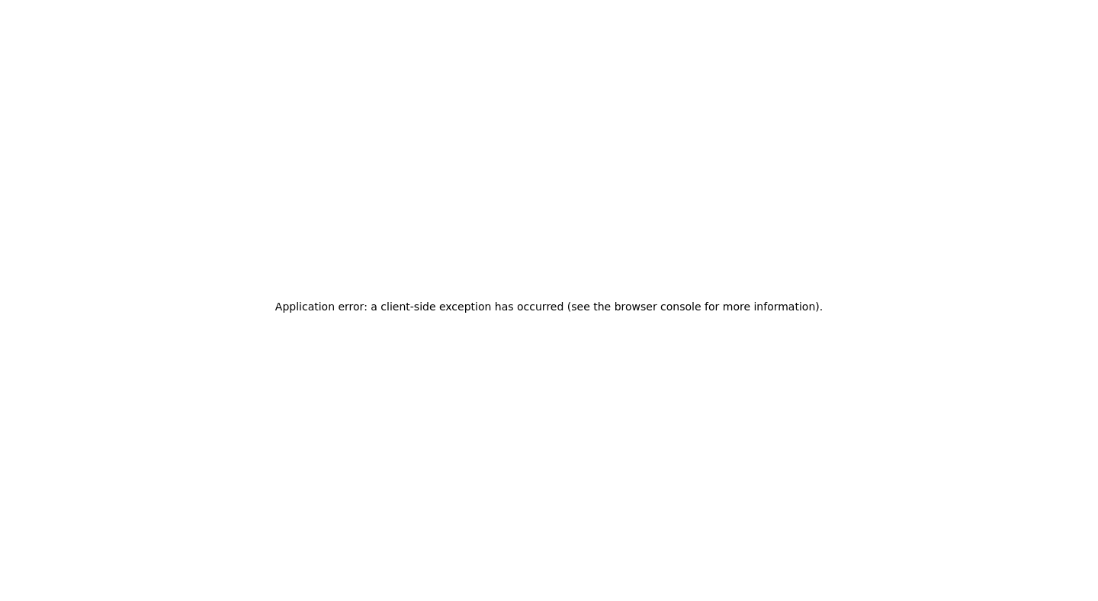
click at [577, 266] on div "Application error: a client-side exception has occurred (see the browser consol…" at bounding box center [549, 306] width 1086 height 601
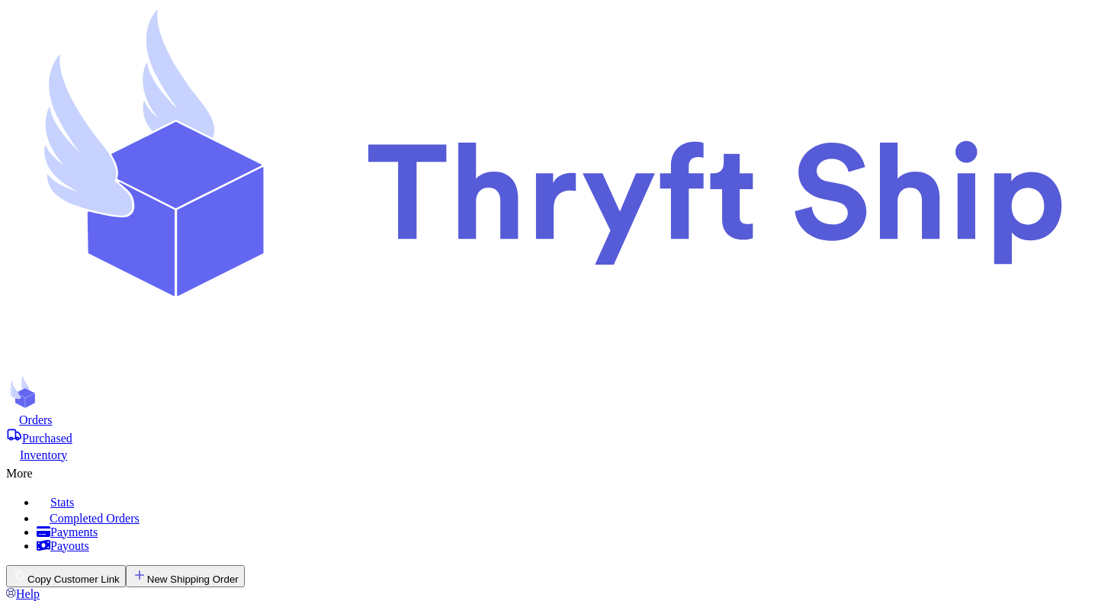
checkbox input "false"
select select "paid"
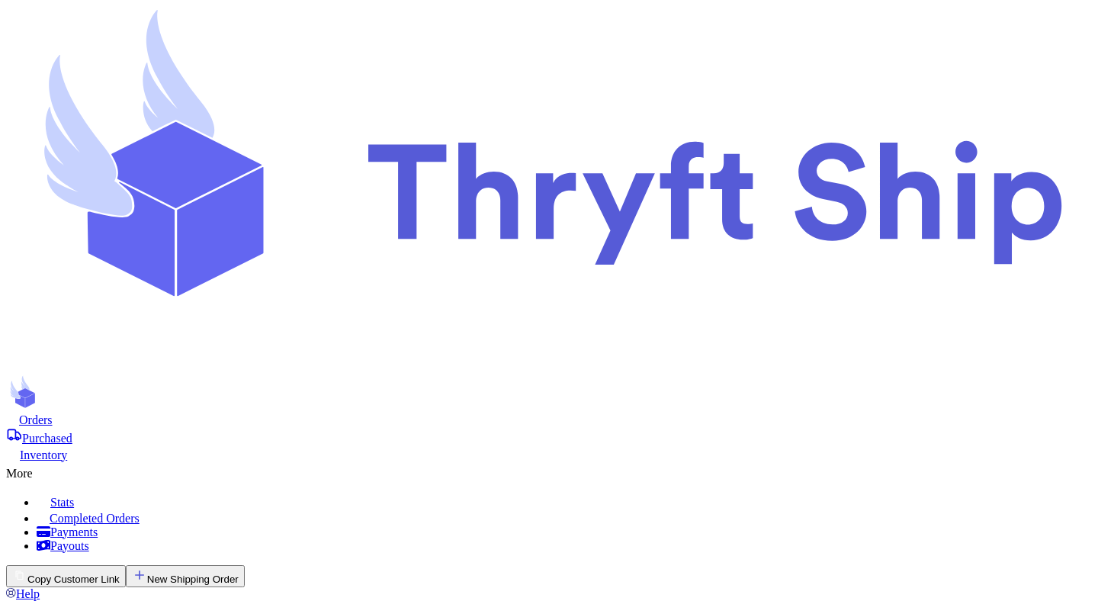
select select "paid"
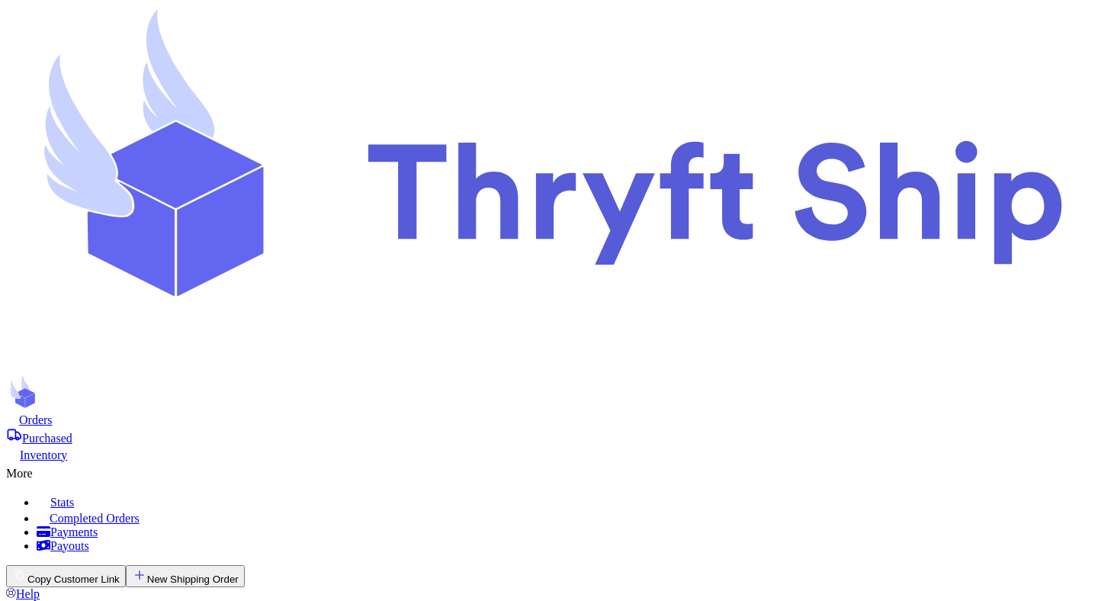
select select "paid"
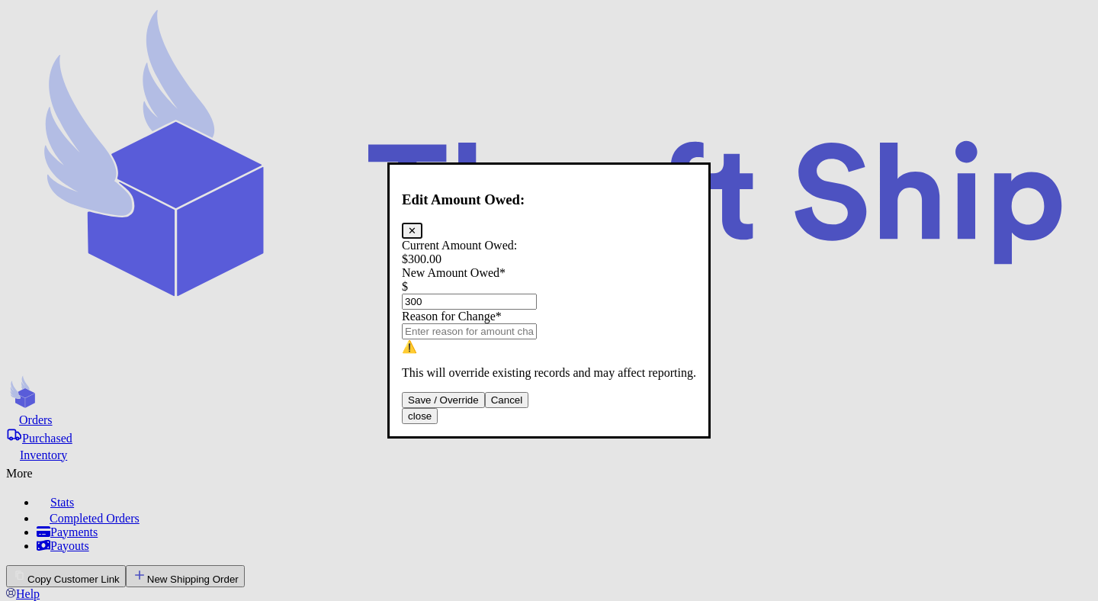
click at [423, 223] on button "✕" at bounding box center [412, 231] width 21 height 16
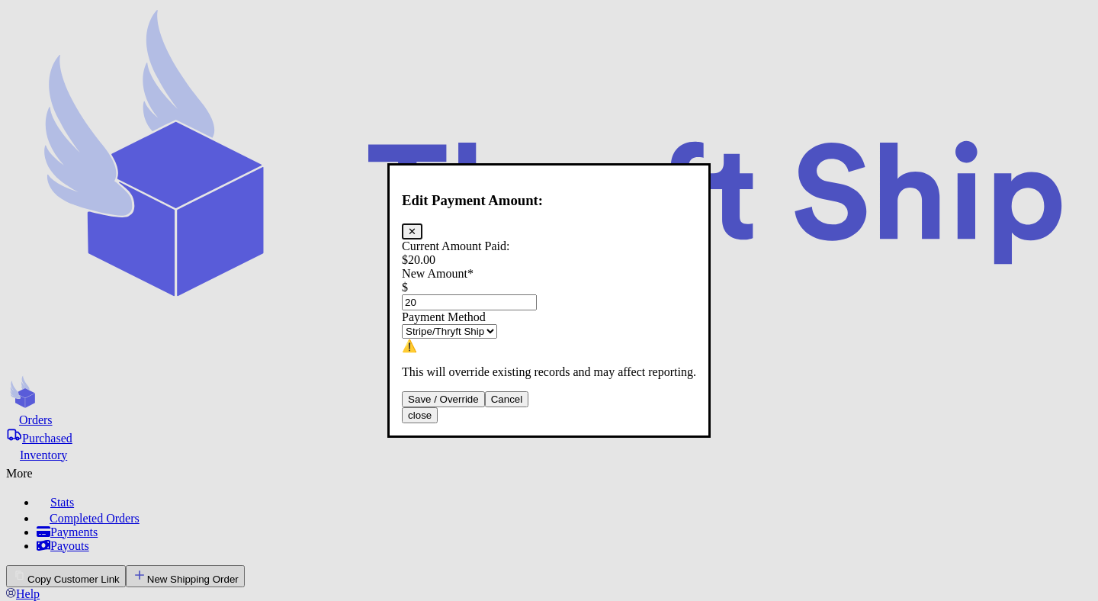
click at [423, 223] on button "✕" at bounding box center [412, 231] width 21 height 16
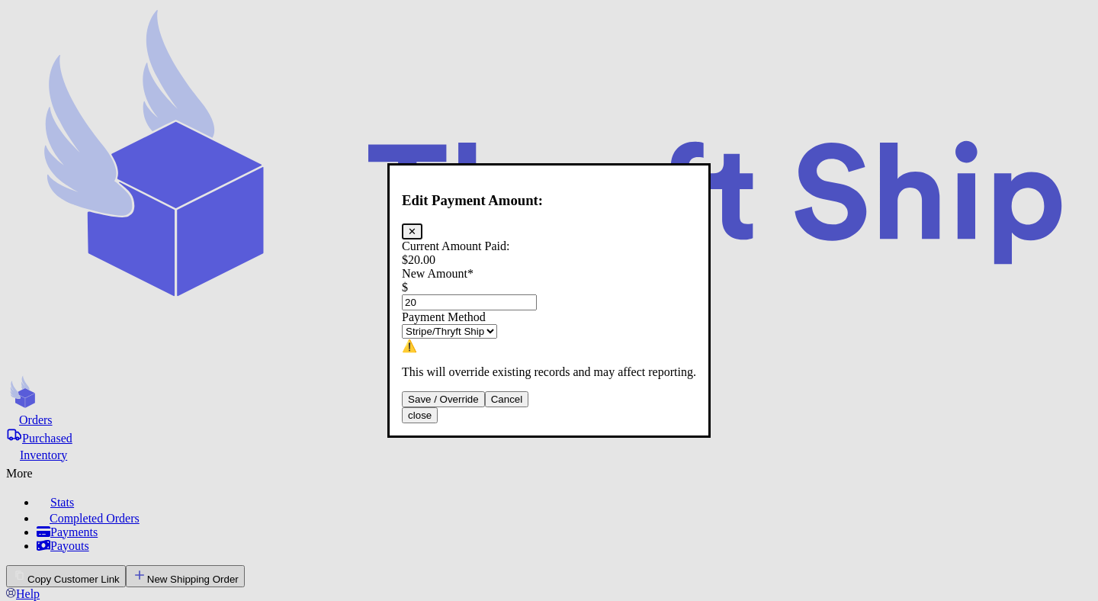
click at [497, 324] on select "Stripe/Thryft Ship Venmo Cash App PayPal Zelle Cash Other" at bounding box center [449, 331] width 95 height 14
select select "cashapp"
click at [415, 324] on select "Stripe/Thryft Ship Venmo Cash App PayPal Zelle Cash Other" at bounding box center [449, 331] width 95 height 14
click at [485, 407] on button "Save / Override" at bounding box center [443, 399] width 83 height 16
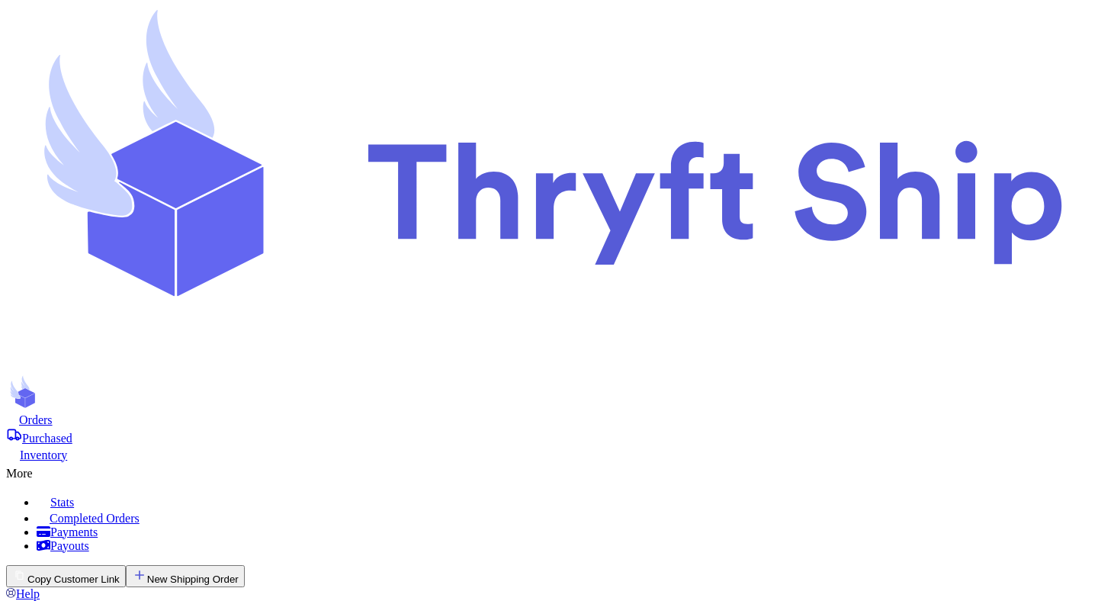
type input "20"
select select "cashapp"
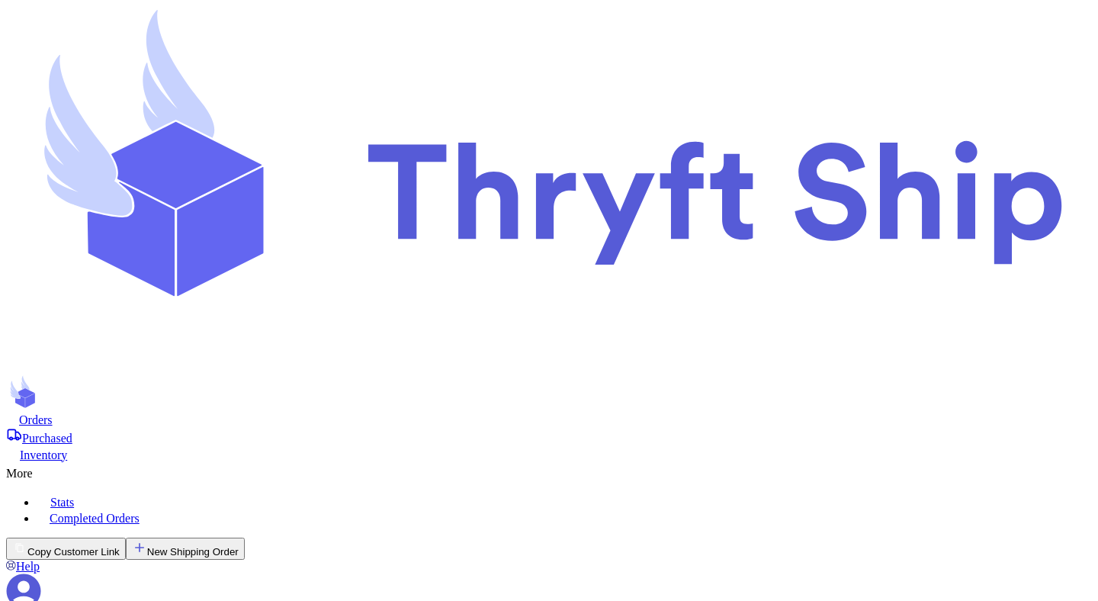
checkbox input "false"
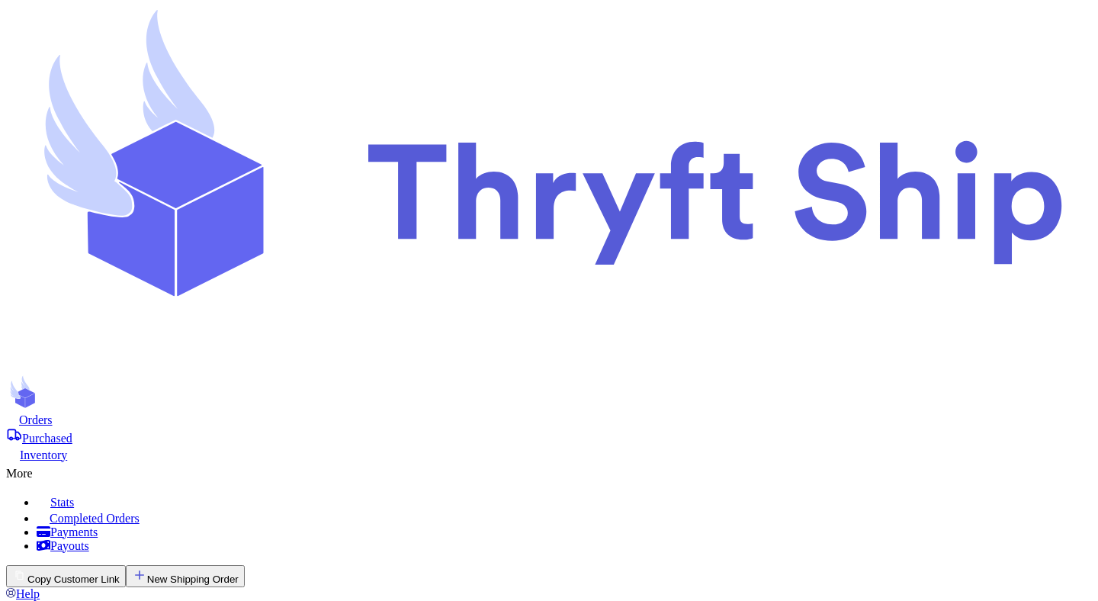
scroll to position [65, 0]
select select "paid"
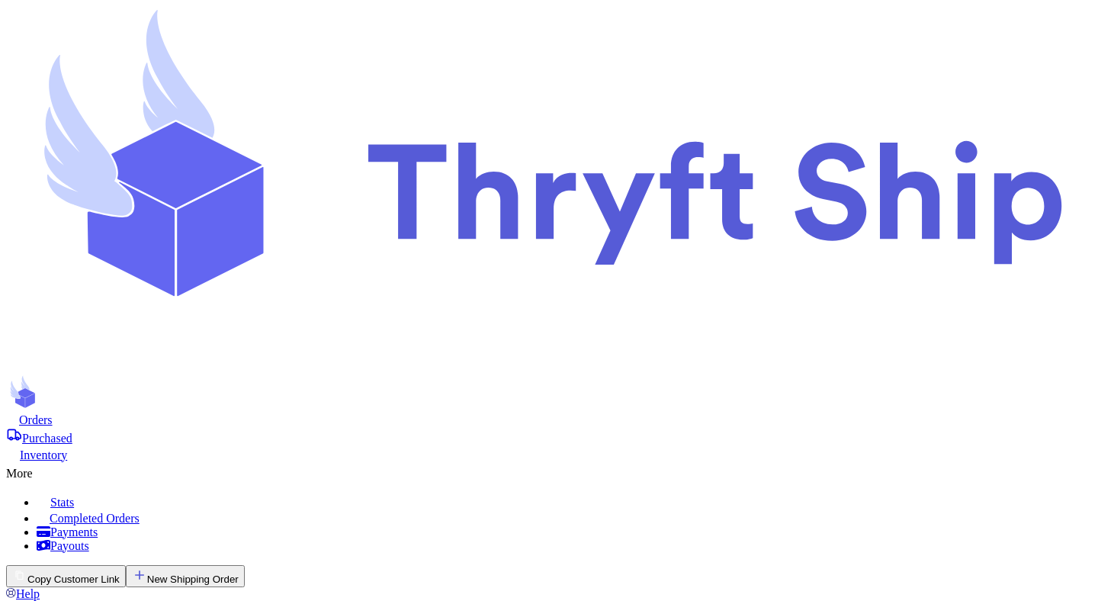
select select "paid"
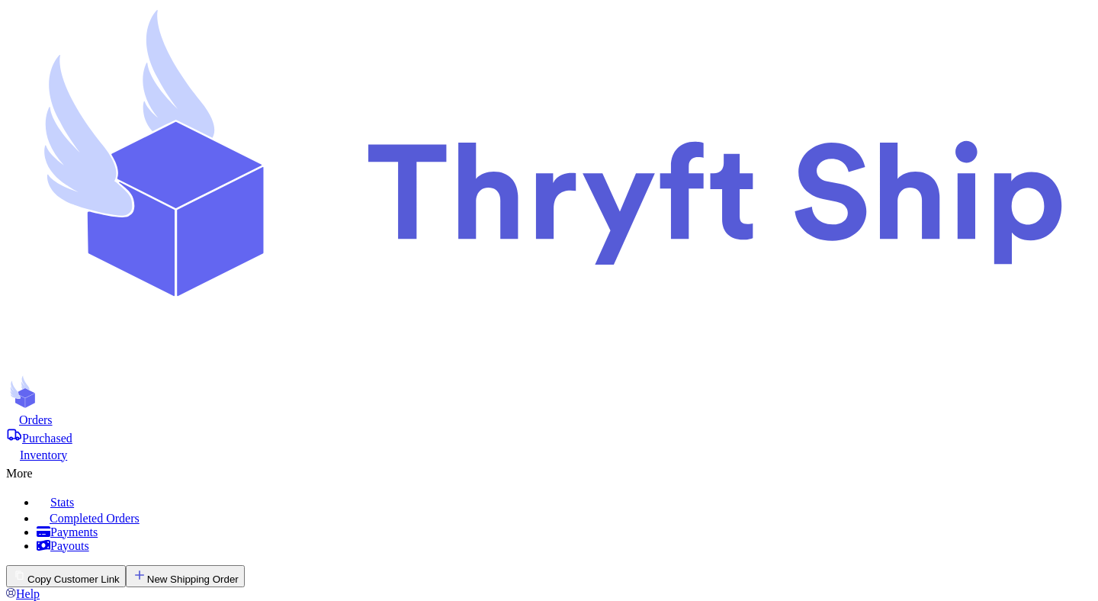
select select "paid"
select select "cashapp"
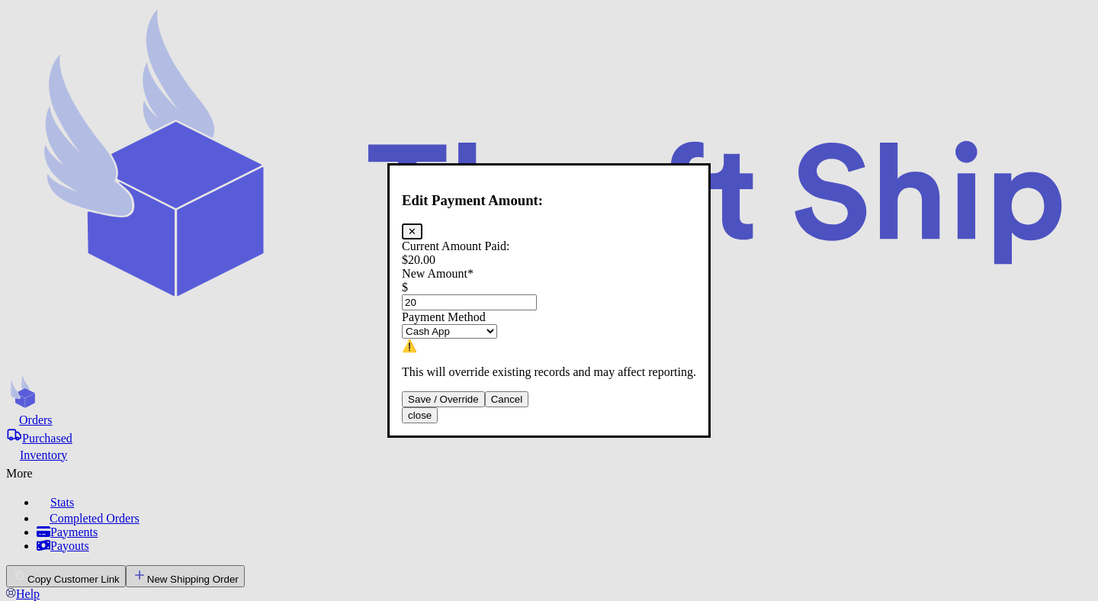
click at [529, 407] on button "Cancel" at bounding box center [507, 399] width 44 height 16
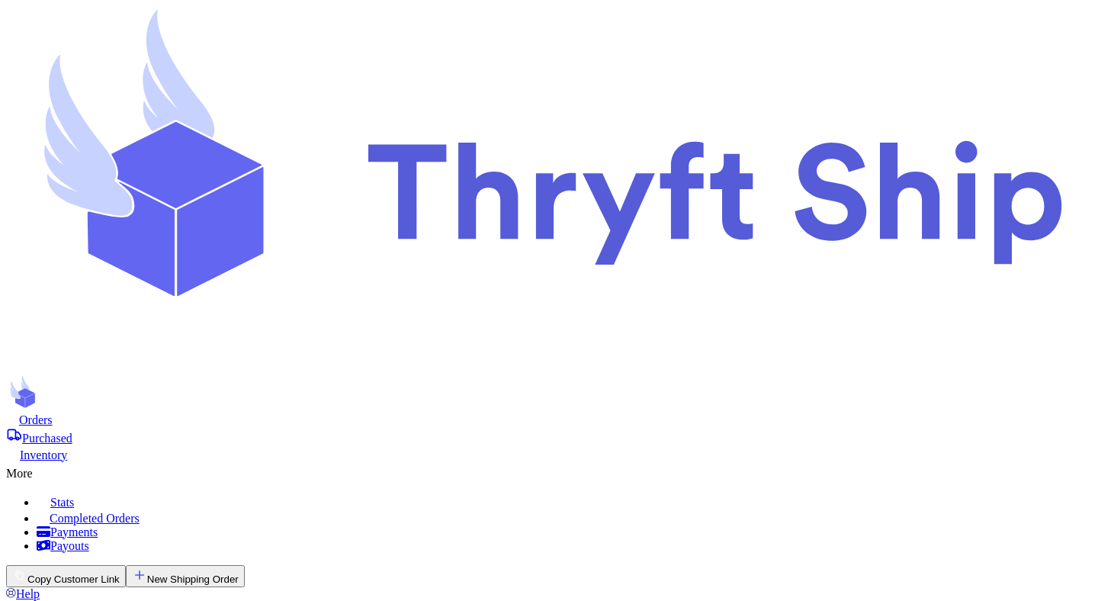
select select "stripe"
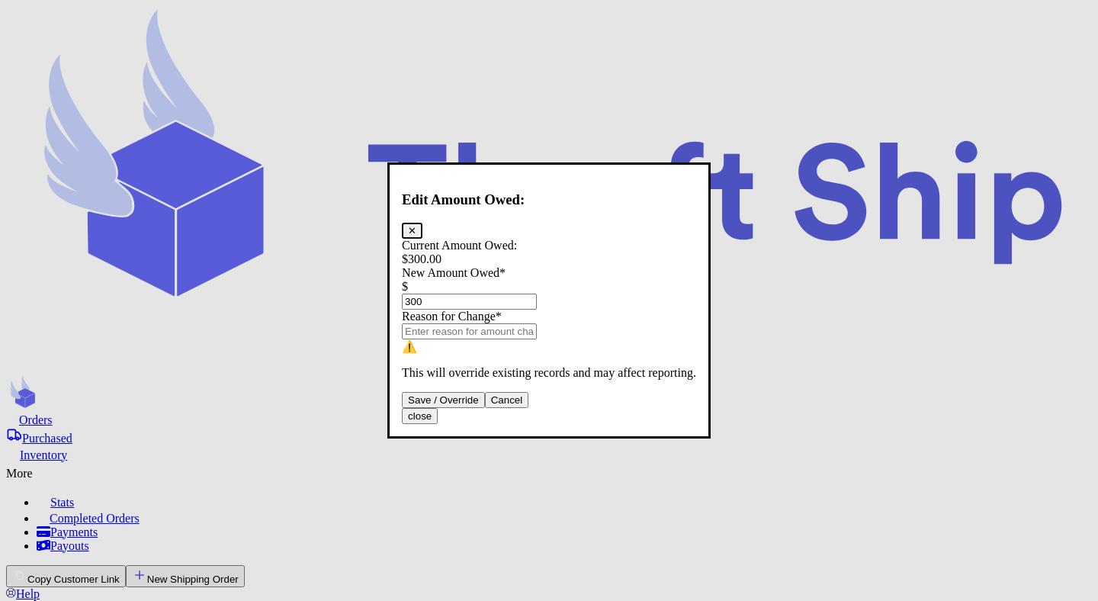
click at [529, 408] on button "Cancel" at bounding box center [507, 400] width 44 height 16
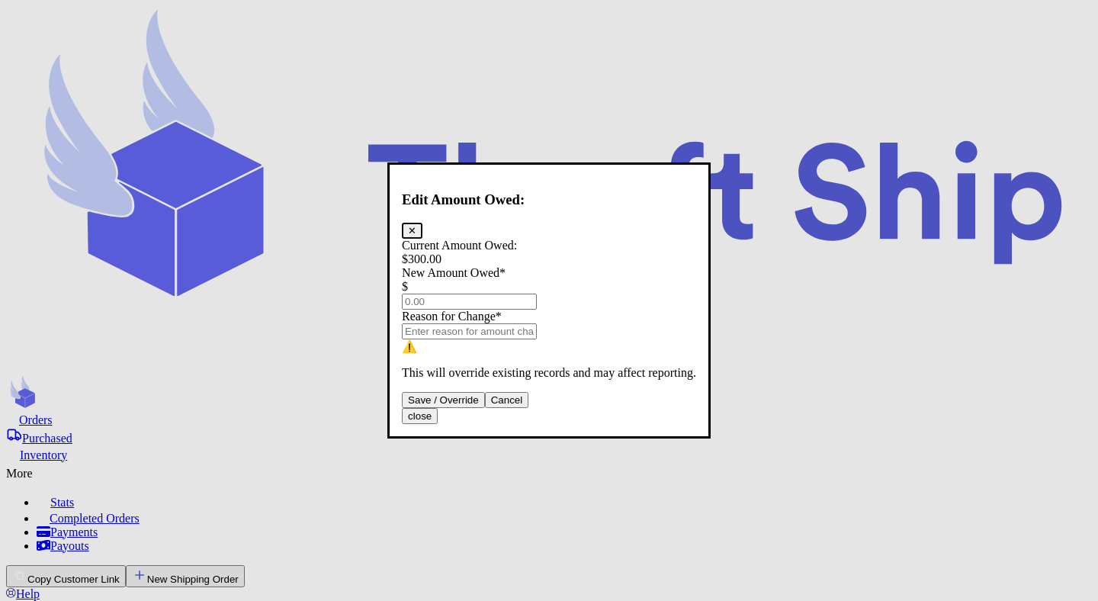
click at [529, 408] on button "Cancel" at bounding box center [507, 400] width 44 height 16
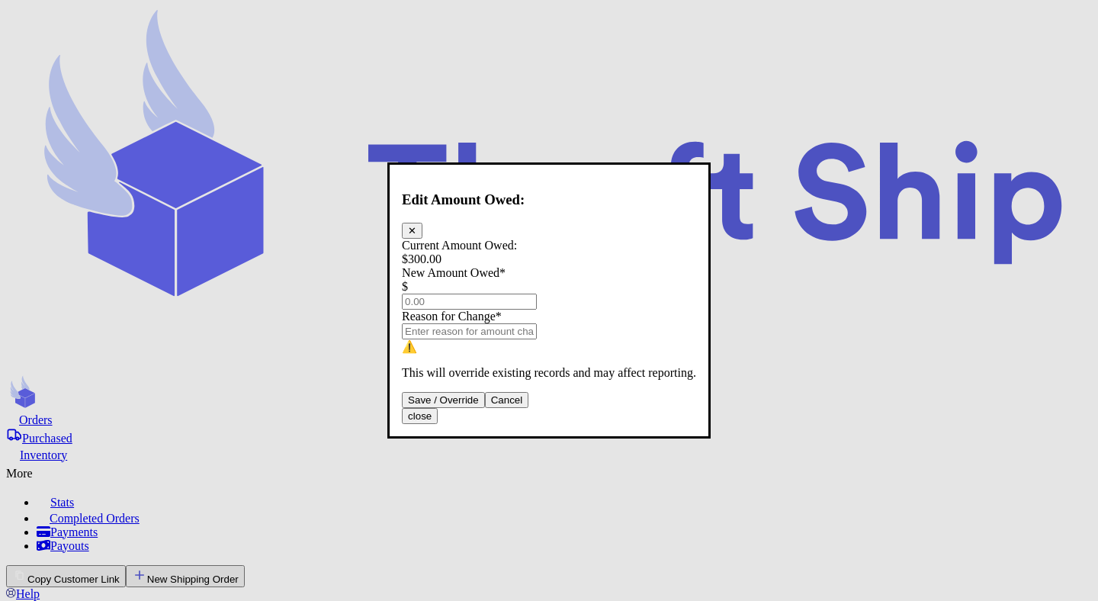
click at [529, 408] on button "Cancel" at bounding box center [507, 400] width 44 height 16
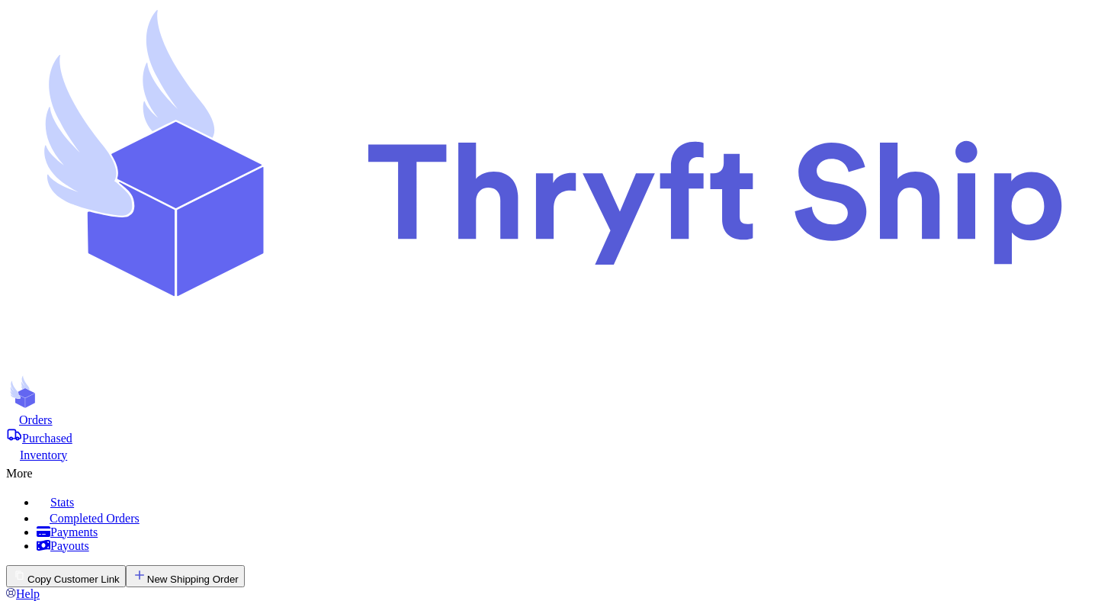
scroll to position [0, 0]
